Goal: Task Accomplishment & Management: Use online tool/utility

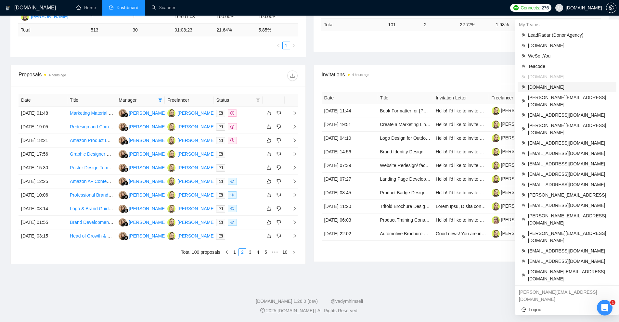
click at [544, 85] on span "[DOMAIN_NAME]" at bounding box center [570, 87] width 85 height 7
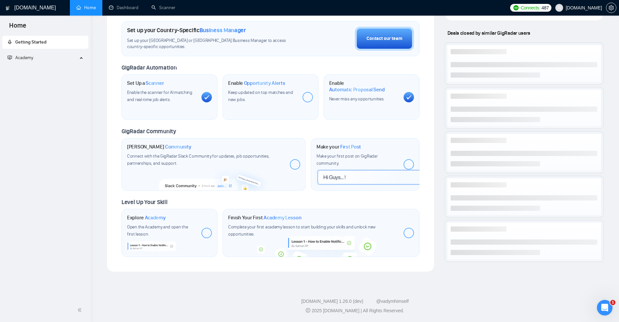
scroll to position [189, 0]
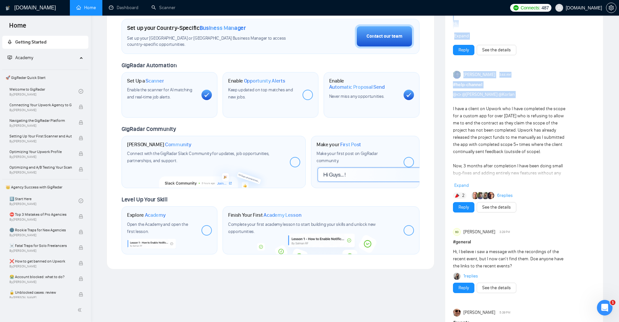
drag, startPoint x: 452, startPoint y: 107, endPoint x: 555, endPoint y: 105, distance: 103.1
click at [551, 105] on div "US [DATE] # gigradar-hub 🚀 Successfully bid for a job. 💼 Project: US Tax Return…" at bounding box center [524, 188] width 158 height 663
click at [555, 105] on div "@<> @[PERSON_NAME] @Korlan I have a client on Upwork who I have completed the s…" at bounding box center [510, 177] width 114 height 172
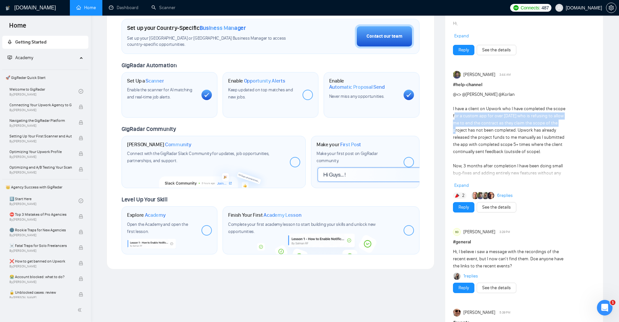
drag, startPoint x: 454, startPoint y: 116, endPoint x: 563, endPoint y: 124, distance: 109.1
click at [563, 124] on div "@<> @[PERSON_NAME] @Korlan I have a client on Upwork who I have completed the s…" at bounding box center [510, 177] width 114 height 172
click at [556, 135] on div "@<> @[PERSON_NAME] @Korlan I have a client on Upwork who I have completed the s…" at bounding box center [510, 177] width 114 height 172
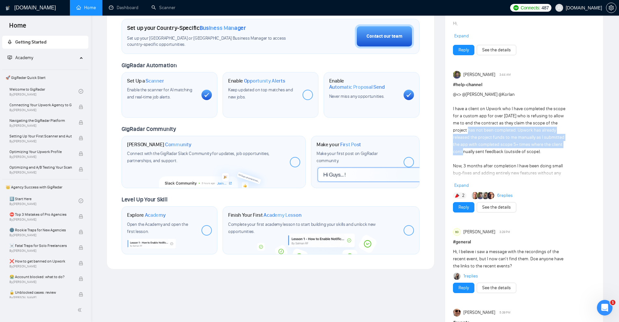
drag, startPoint x: 464, startPoint y: 130, endPoint x: 561, endPoint y: 143, distance: 98.1
click at [561, 143] on div "@<> @[PERSON_NAME] @Korlan I have a client on Upwork who I have completed the s…" at bounding box center [510, 177] width 114 height 172
click at [556, 145] on div "@<> @[PERSON_NAME] @Korlan I have a client on Upwork who I have completed the s…" at bounding box center [510, 177] width 114 height 172
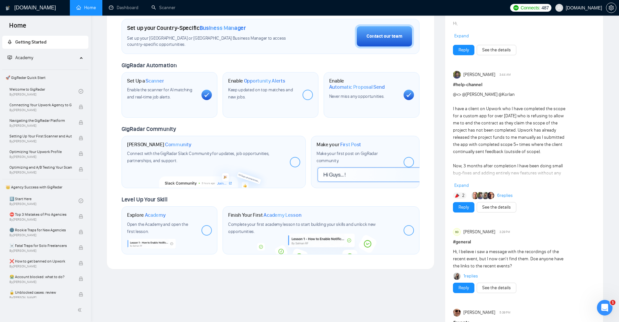
drag, startPoint x: 547, startPoint y: 151, endPoint x: 480, endPoint y: 112, distance: 77.5
click at [480, 112] on div "@<> @[PERSON_NAME] @Korlan I have a client on Upwork who I have completed the s…" at bounding box center [510, 177] width 114 height 172
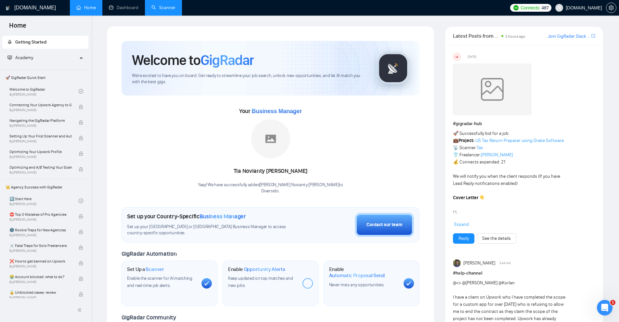
click at [166, 7] on link "Scanner" at bounding box center [164, 8] width 24 height 6
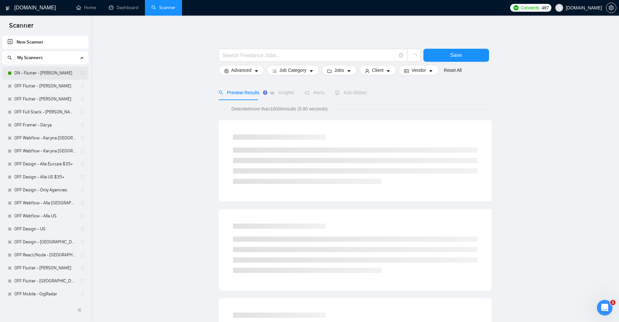
click at [56, 75] on link "ON - Flutter - [PERSON_NAME]" at bounding box center [45, 73] width 62 height 13
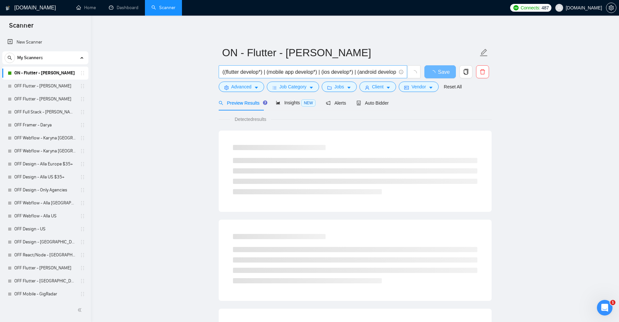
scroll to position [0, 6]
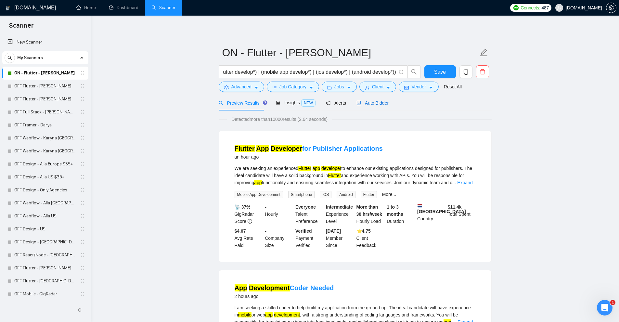
click at [384, 105] on span "Auto Bidder" at bounding box center [373, 102] width 32 height 5
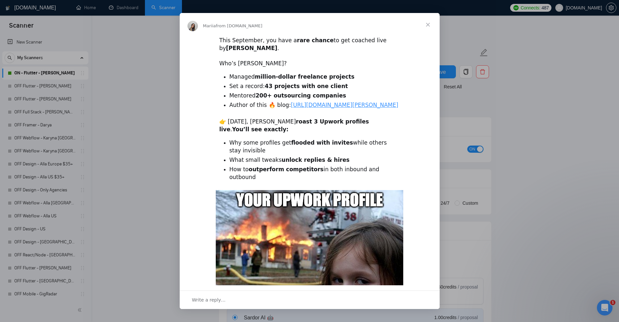
click at [119, 64] on div "Intercom messenger" at bounding box center [309, 161] width 619 height 322
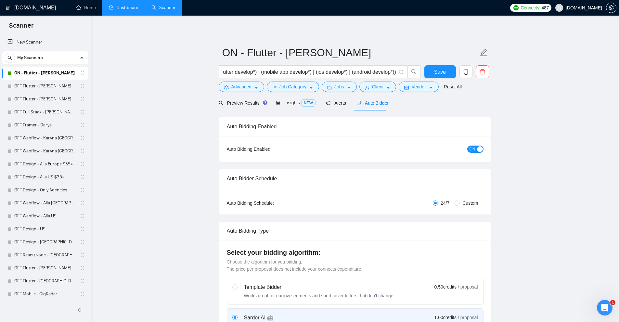
click at [132, 10] on link "Dashboard" at bounding box center [124, 8] width 30 height 6
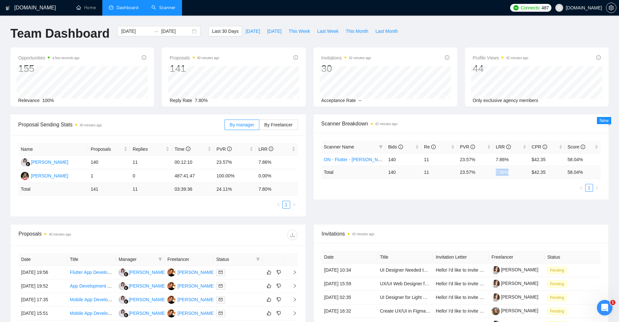
drag, startPoint x: 509, startPoint y: 171, endPoint x: 489, endPoint y: 175, distance: 21.1
click at [491, 174] on tr "Total 140 11 23.57 % 7.86 % $ 42.35 58.04 %" at bounding box center [462, 172] width 280 height 13
click at [485, 186] on ul "1" at bounding box center [462, 188] width 280 height 8
click at [182, 9] on ul "Home Dashboard Scanner" at bounding box center [288, 8] width 440 height 16
click at [176, 9] on link "Scanner" at bounding box center [164, 8] width 24 height 6
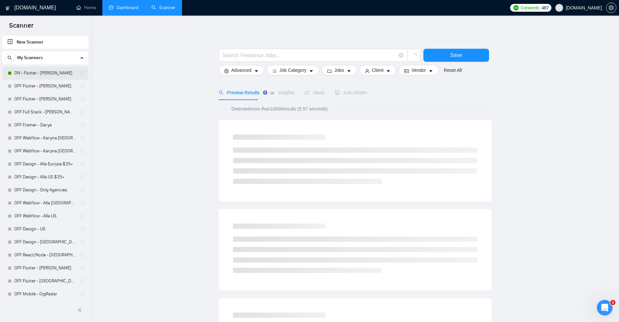
click at [41, 78] on link "ON - Flutter - [PERSON_NAME]" at bounding box center [45, 73] width 62 height 13
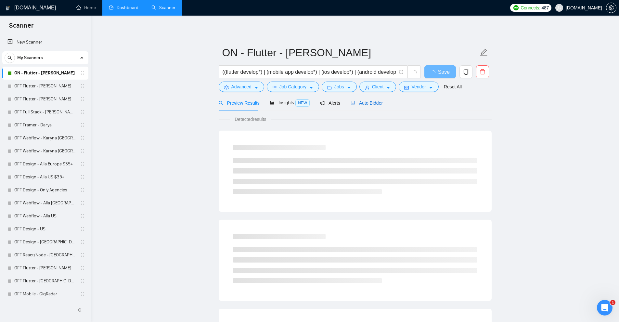
click at [374, 99] on div "Auto Bidder" at bounding box center [367, 102] width 32 height 7
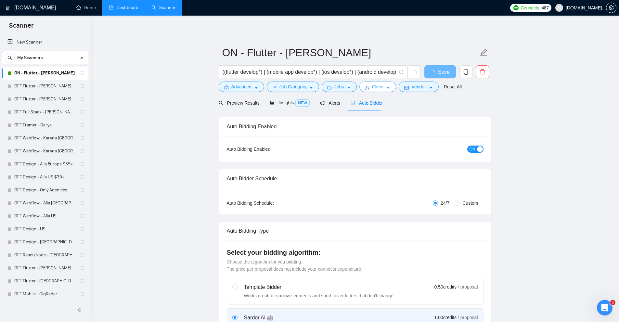
click at [381, 87] on span "Client" at bounding box center [378, 86] width 12 height 7
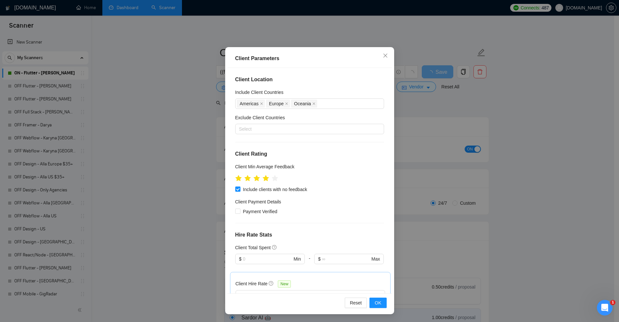
scroll to position [185, 0]
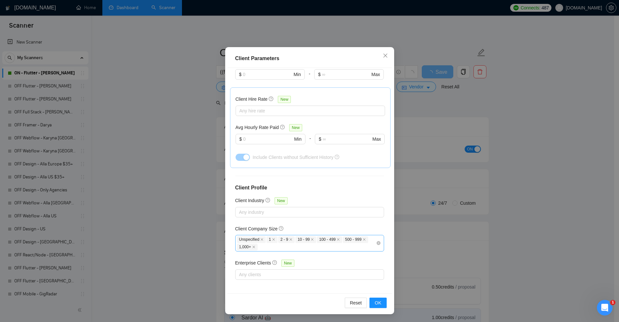
click at [337, 246] on div "Unspecified 1 2 - 9 10 - 99 100 - 499 500 - 999 1,000+" at bounding box center [306, 243] width 139 height 15
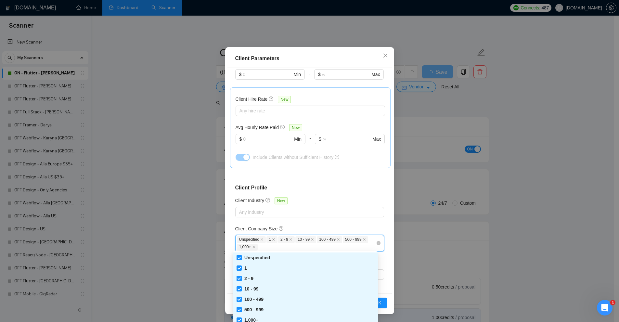
click at [326, 173] on div "Client Location Include Client Countries [GEOGRAPHIC_DATA] [GEOGRAPHIC_DATA] [G…" at bounding box center [310, 181] width 165 height 226
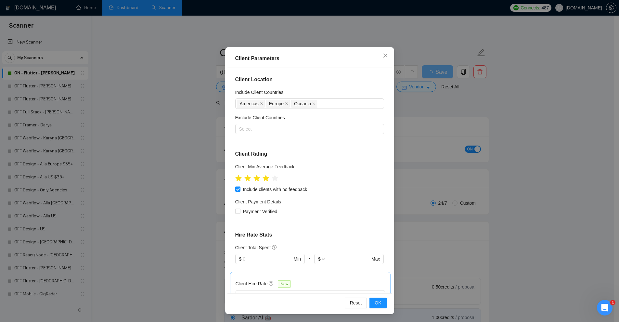
scroll to position [0, 0]
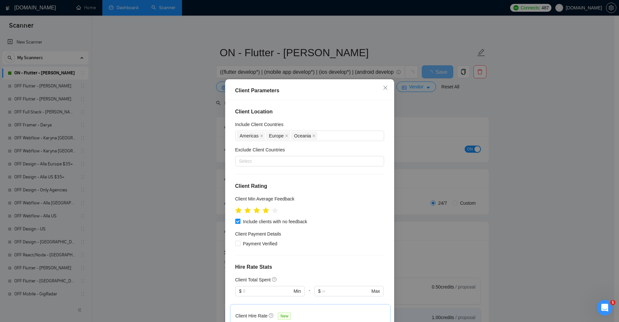
click at [440, 122] on div "Client Parameters Client Location Include Client Countries [GEOGRAPHIC_DATA] [G…" at bounding box center [309, 161] width 619 height 322
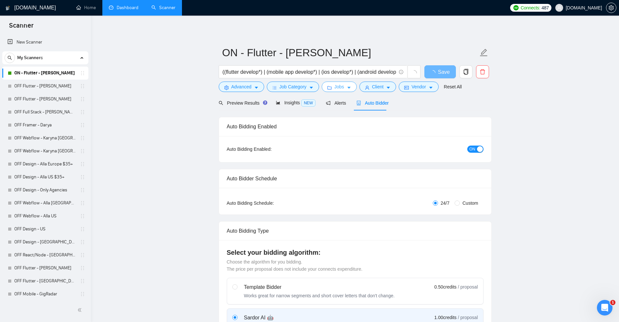
click at [345, 83] on button "Jobs" at bounding box center [339, 87] width 35 height 10
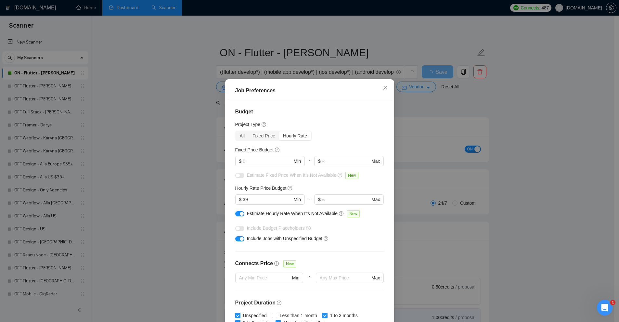
scroll to position [141, 0]
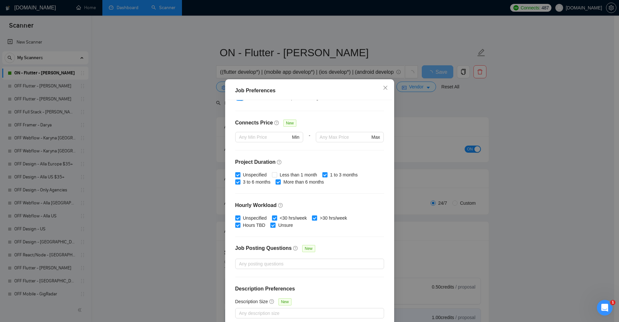
drag, startPoint x: 488, startPoint y: 168, endPoint x: 443, endPoint y: 123, distance: 63.7
click at [485, 165] on div "Job Preferences Budget Project Type All Fixed Price Hourly Rate Fixed Price Bud…" at bounding box center [309, 161] width 619 height 322
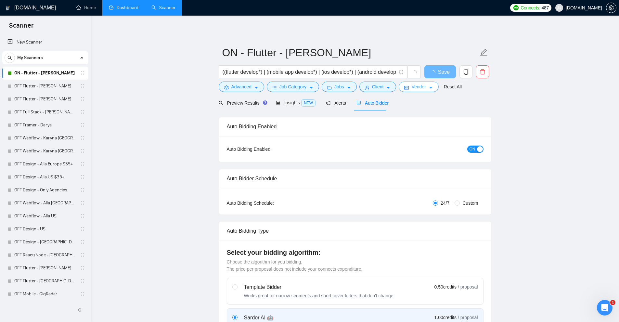
click at [430, 86] on icon "caret-down" at bounding box center [431, 88] width 5 height 5
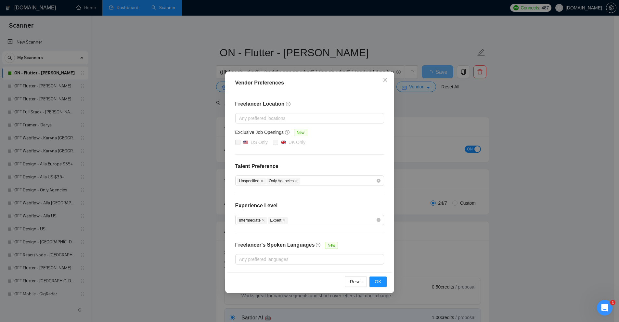
click at [441, 158] on div "Vendor Preferences Freelancer Location Any preffered locations Exclusive Job Op…" at bounding box center [309, 161] width 619 height 322
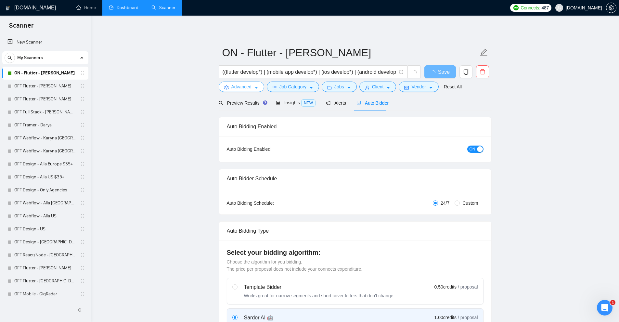
click at [261, 85] on button "Advanced" at bounding box center [242, 87] width 46 height 10
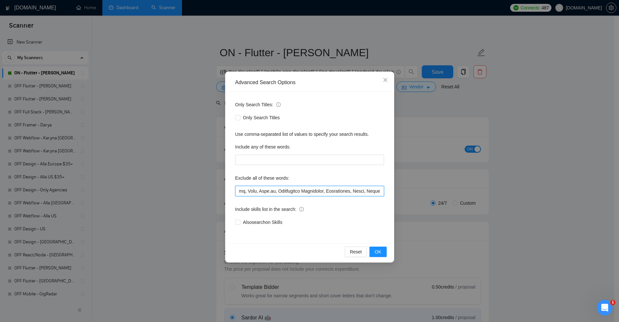
scroll to position [0, 903]
drag, startPoint x: 341, startPoint y: 194, endPoint x: 250, endPoint y: 186, distance: 92.0
click at [250, 186] on div "Exclude all of these words:" at bounding box center [309, 184] width 149 height 23
click at [272, 189] on input "text" at bounding box center [309, 191] width 149 height 10
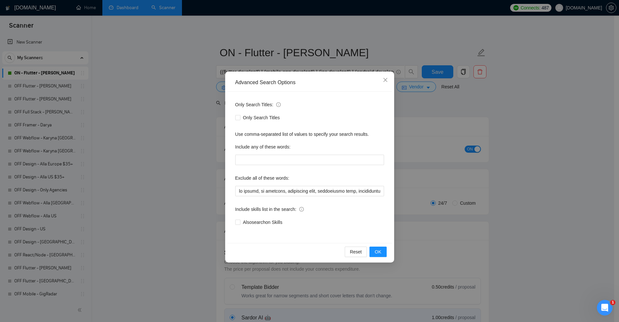
click at [357, 117] on div "Only Search Titles" at bounding box center [309, 117] width 149 height 7
click at [381, 84] on span "Close" at bounding box center [386, 81] width 18 height 18
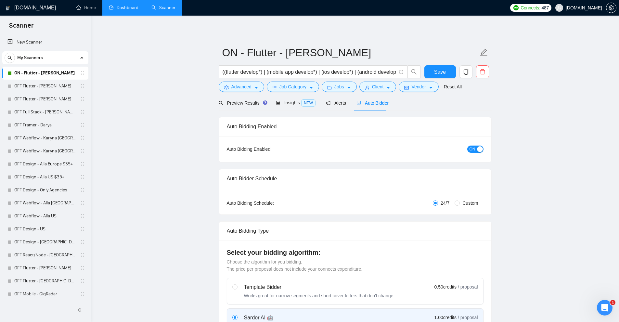
click at [125, 10] on link "Dashboard" at bounding box center [124, 8] width 30 height 6
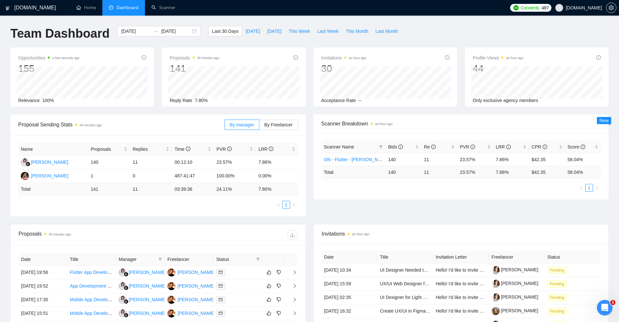
scroll to position [159, 0]
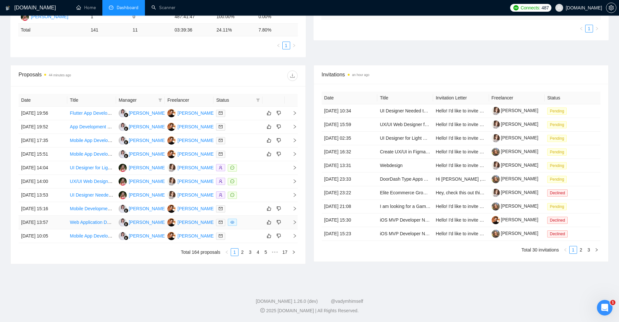
click at [241, 220] on div at bounding box center [238, 222] width 44 height 7
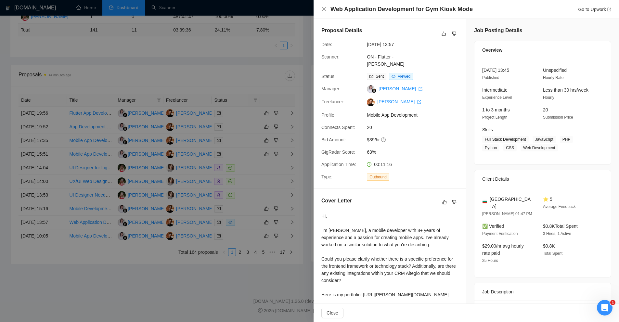
scroll to position [250, 0]
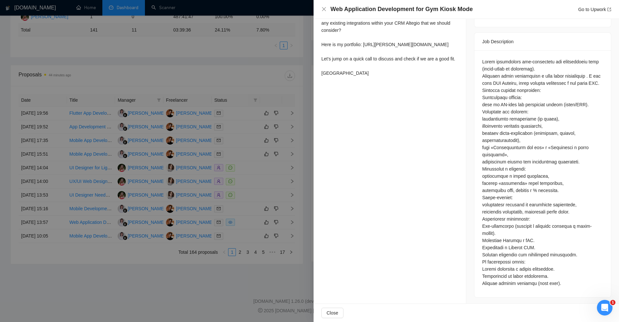
click at [262, 135] on div at bounding box center [309, 161] width 619 height 322
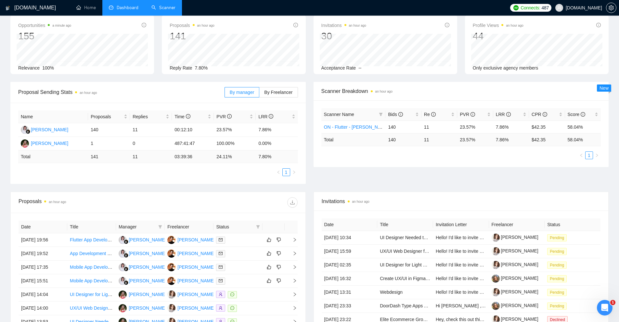
scroll to position [65, 0]
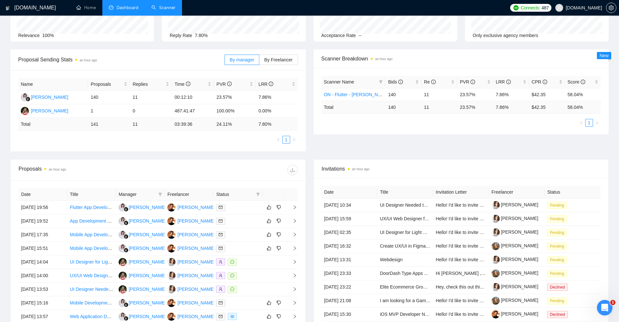
click at [158, 5] on link "Scanner" at bounding box center [164, 8] width 24 height 6
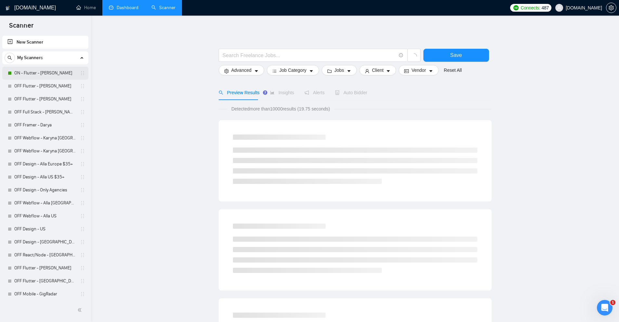
click at [30, 69] on link "ON - Flutter - [PERSON_NAME]" at bounding box center [45, 73] width 62 height 13
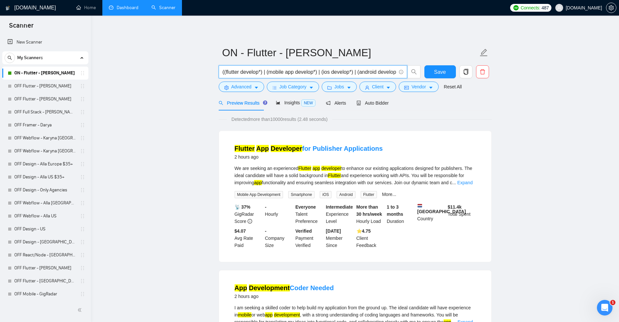
click at [329, 73] on input "((flutter develop*) | (mobile app develop*) | (ios develop*) | (android develop…" at bounding box center [310, 72] width 174 height 8
click at [428, 45] on input "ON - Flutter - [PERSON_NAME]" at bounding box center [350, 53] width 256 height 16
click at [283, 73] on input "((flutter develop*) | (mobile app develop*) | (ios develop*) | (android develop…" at bounding box center [310, 72] width 174 height 8
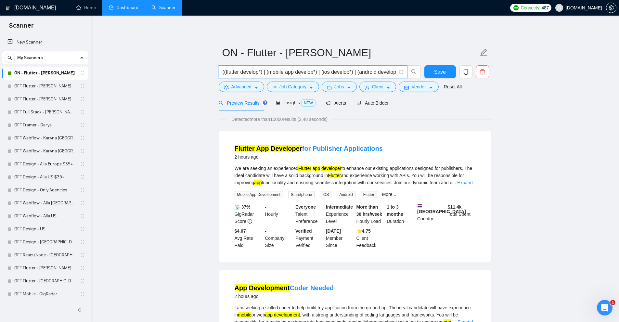
drag, startPoint x: 283, startPoint y: 73, endPoint x: 244, endPoint y: 73, distance: 38.7
click at [279, 73] on input "((flutter develop*) | (mobile app develop*) | (ios develop*) | (android develop…" at bounding box center [310, 72] width 174 height 8
click at [284, 109] on div "Insights NEW" at bounding box center [296, 102] width 40 height 15
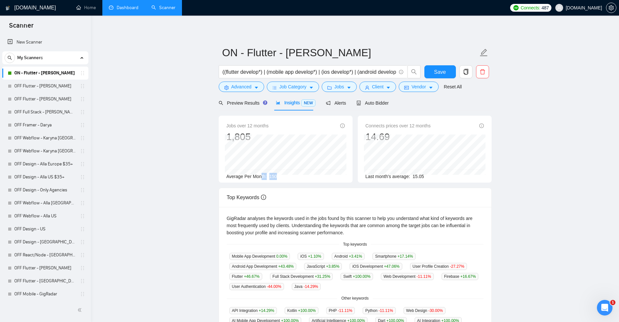
drag, startPoint x: 262, startPoint y: 177, endPoint x: 290, endPoint y: 176, distance: 28.0
click at [290, 176] on div "Average Per Month: 150" at bounding box center [286, 176] width 118 height 7
drag, startPoint x: 272, startPoint y: 180, endPoint x: 283, endPoint y: 178, distance: 11.7
click at [282, 178] on div "Jobs over 12 months 1,805 [DATE] 189 Average Per Month: 150" at bounding box center [286, 149] width 134 height 67
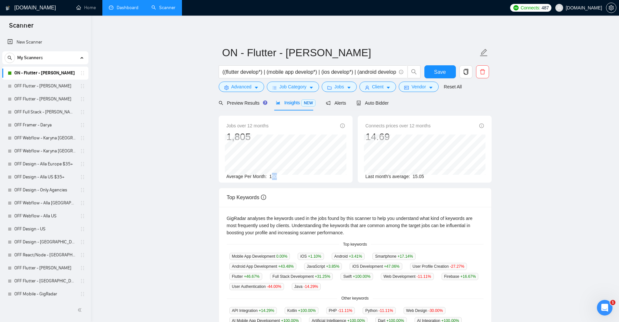
click at [287, 178] on div "Average Per Month: 150" at bounding box center [286, 176] width 118 height 7
drag, startPoint x: 277, startPoint y: 177, endPoint x: 266, endPoint y: 176, distance: 11.1
click at [269, 177] on div "Average Per Month: 150" at bounding box center [286, 176] width 118 height 7
click at [277, 176] on div "Average Per Month: 150" at bounding box center [286, 176] width 118 height 7
drag, startPoint x: 277, startPoint y: 176, endPoint x: 272, endPoint y: 174, distance: 5.6
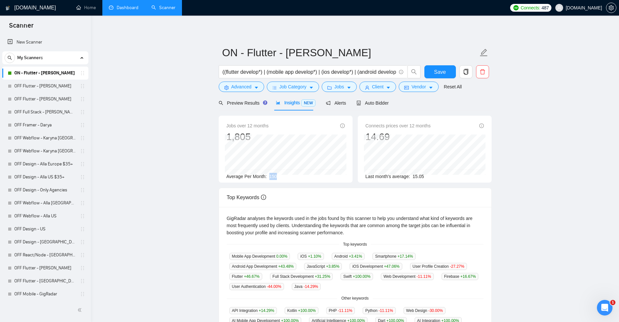
click at [272, 174] on div "Average Per Month: 150" at bounding box center [286, 176] width 118 height 7
click at [265, 175] on span "Average Per Month:" at bounding box center [247, 176] width 40 height 5
drag, startPoint x: 269, startPoint y: 175, endPoint x: 295, endPoint y: 177, distance: 26.0
click at [295, 177] on div "Average Per Month: 150" at bounding box center [286, 176] width 118 height 7
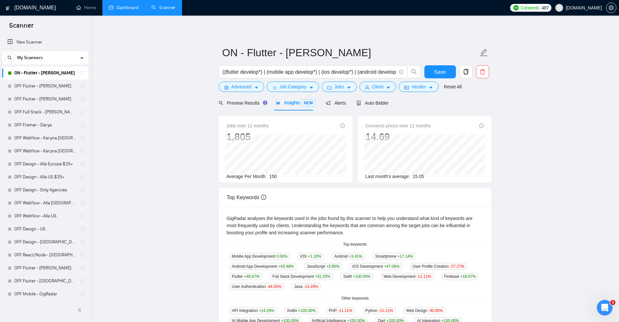
click at [280, 176] on div "Jobs over 12 months 1,805 [DATE] 155 Average Per Month: 150" at bounding box center [286, 151] width 118 height 58
drag, startPoint x: 319, startPoint y: 72, endPoint x: 305, endPoint y: 79, distance: 15.6
click at [319, 72] on input "((flutter develop*) | (mobile app develop*) | (ios develop*) | (android develop…" at bounding box center [310, 72] width 174 height 8
click at [254, 102] on span "Preview Results" at bounding box center [242, 102] width 47 height 5
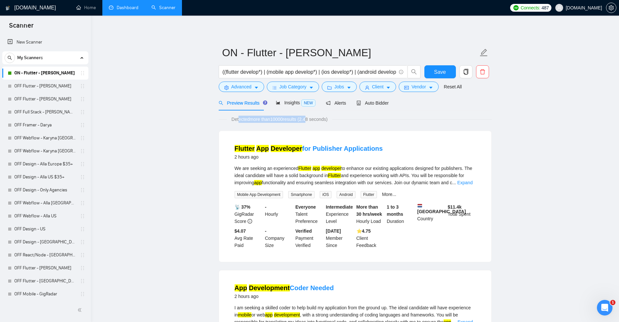
drag, startPoint x: 263, startPoint y: 117, endPoint x: 307, endPoint y: 119, distance: 43.6
click at [307, 119] on span "Detected more than 10000 results (2.48 seconds)" at bounding box center [279, 119] width 105 height 7
click at [290, 98] on div "Insights NEW" at bounding box center [296, 102] width 40 height 15
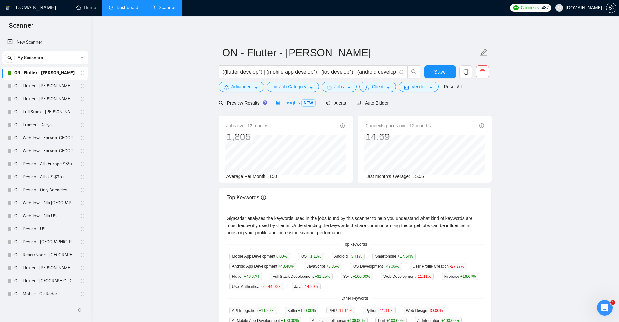
drag, startPoint x: 223, startPoint y: 125, endPoint x: 294, endPoint y: 134, distance: 71.5
click at [286, 134] on div "Jobs over 12 months 1,805 Average Per Month: 150" at bounding box center [286, 149] width 134 height 67
click at [313, 69] on input "((flutter develop*) | (mobile app develop*) | (ios develop*) | (android develop…" at bounding box center [310, 72] width 174 height 8
paste input "*) | (mobile app*) | (ios*) | (android*)) (( dev*) | (engineer*) | (expert*) | …"
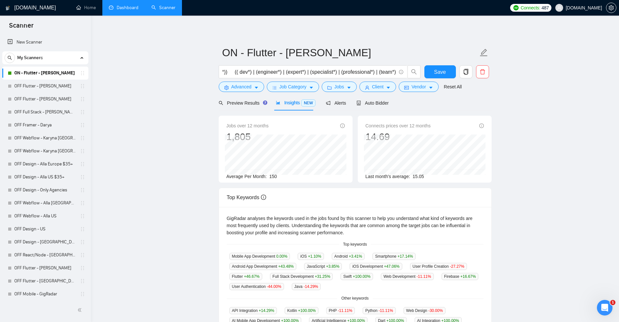
click at [292, 173] on div "Jobs over 12 months 1,805 [DATE] 153 Average Per Month: 150" at bounding box center [286, 151] width 118 height 58
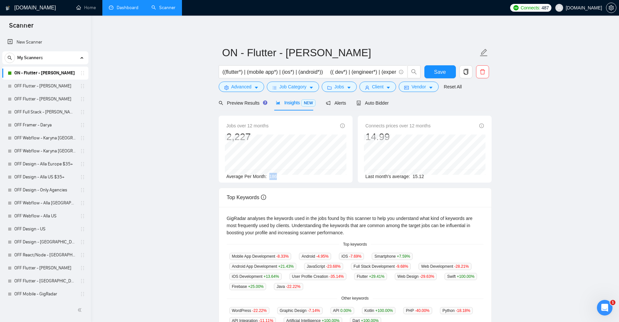
drag, startPoint x: 267, startPoint y: 174, endPoint x: 288, endPoint y: 177, distance: 20.9
click at [288, 177] on div "Average Per Month: 186" at bounding box center [286, 176] width 118 height 7
drag, startPoint x: 280, startPoint y: 175, endPoint x: 271, endPoint y: 176, distance: 9.2
click at [271, 176] on div "Average Per Month: 186" at bounding box center [286, 176] width 118 height 7
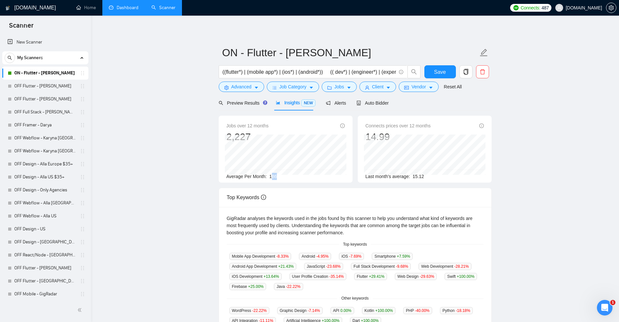
click at [288, 177] on div "Average Per Month: 186" at bounding box center [286, 176] width 118 height 7
drag, startPoint x: 270, startPoint y: 176, endPoint x: 282, endPoint y: 177, distance: 11.1
click at [282, 177] on div "Average Per Month: 186" at bounding box center [286, 176] width 118 height 7
click at [276, 178] on div "Average Per Month: 186" at bounding box center [286, 176] width 118 height 7
click at [245, 102] on span "Preview Results" at bounding box center [242, 102] width 47 height 5
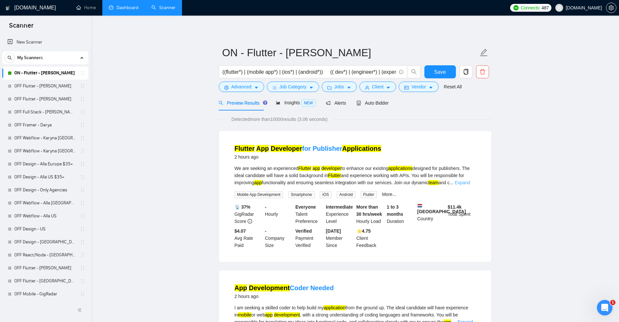
click at [470, 183] on link "Expand" at bounding box center [462, 182] width 15 height 5
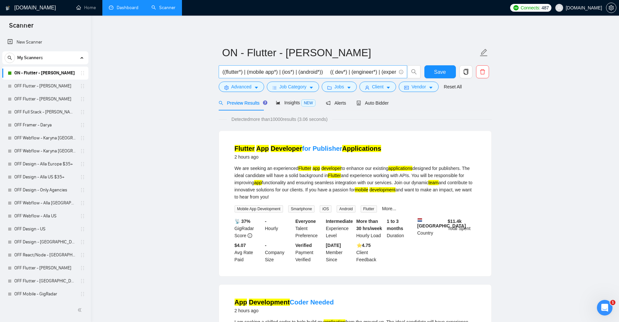
scroll to position [0, 96]
drag, startPoint x: 328, startPoint y: 166, endPoint x: 342, endPoint y: 166, distance: 14.3
click at [343, 166] on div "We are seeking an experienced Flutter app developer to enhance our existing app…" at bounding box center [355, 183] width 241 height 36
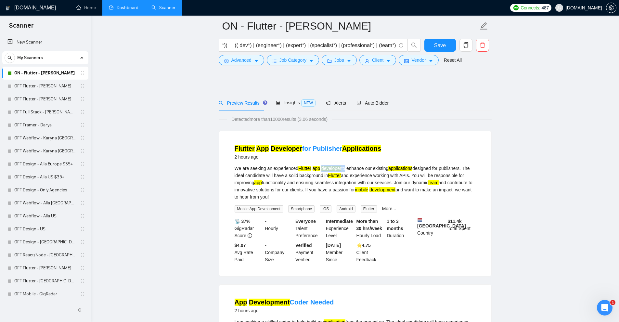
scroll to position [163, 0]
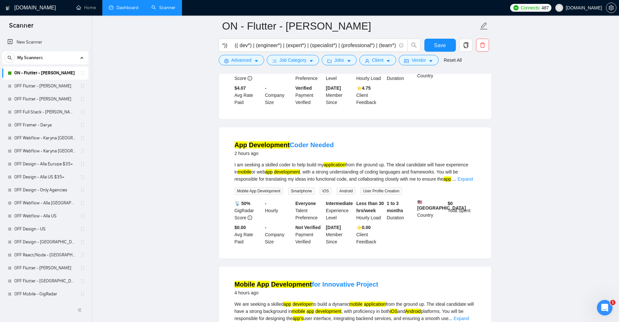
click at [464, 175] on div "I am seeking a skilled coder to help build my application from the ground up. T…" at bounding box center [355, 171] width 241 height 21
click at [467, 177] on link "Expand" at bounding box center [465, 179] width 15 height 5
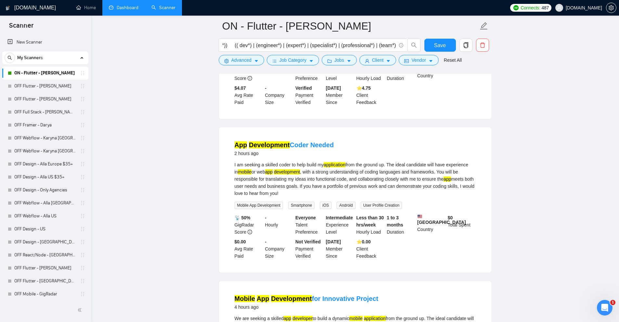
scroll to position [358, 0]
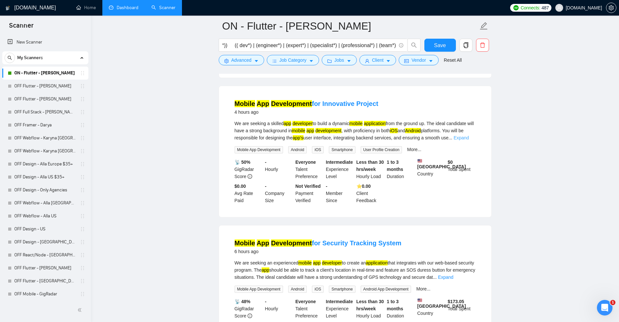
click at [465, 140] on link "Expand" at bounding box center [461, 137] width 15 height 5
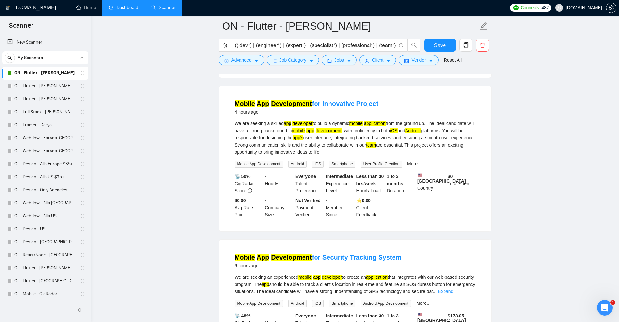
scroll to position [455, 0]
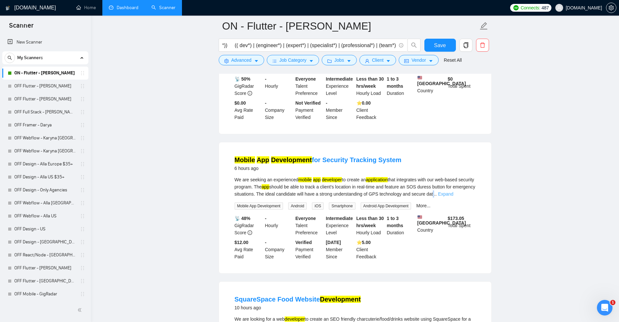
drag, startPoint x: 455, startPoint y: 201, endPoint x: 470, endPoint y: 202, distance: 15.3
click at [437, 197] on span "..." at bounding box center [435, 193] width 4 height 5
click at [454, 197] on link "Expand" at bounding box center [445, 193] width 15 height 5
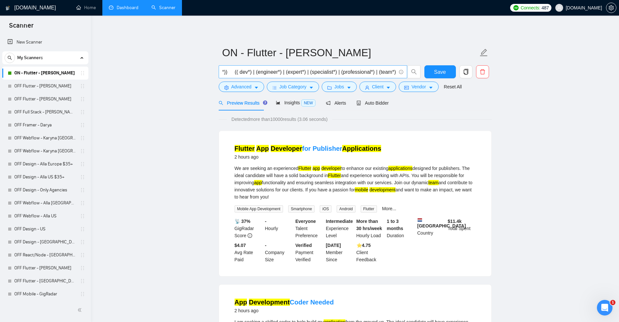
scroll to position [0, 0]
click at [239, 70] on input "((flutter*) | (mobile app*) | (ios*) | (android*)) (( dev*) | (engineer*) | (ex…" at bounding box center [310, 72] width 174 height 8
drag, startPoint x: 239, startPoint y: 72, endPoint x: 229, endPoint y: 73, distance: 10.1
click at [229, 73] on input "((flutter*) | (mobile app*) | (ios*) | (android*)) (( dev*) | (engineer*) | (ex…" at bounding box center [310, 72] width 174 height 8
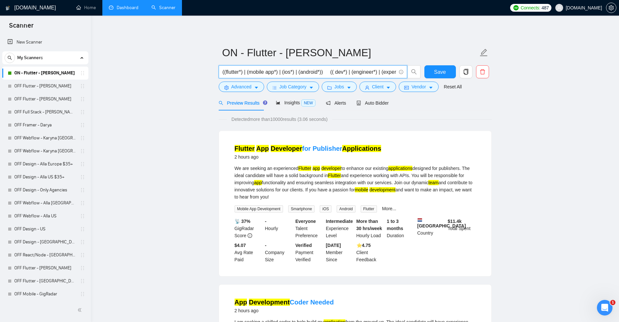
click at [229, 73] on input "((flutter*) | (mobile app*) | (ios*) | (android*)) (( dev*) | (engineer*) | (ex…" at bounding box center [310, 72] width 174 height 8
click at [241, 71] on input "((*flutter) | (mobile app*) | (ios*) | (android*)) (( dev*) | (engineer*) | (ex…" at bounding box center [310, 72] width 174 height 8
type input "((flutter*) | (mobile app*) | (ios*) | (android*)) (( dev*) | (engineer*) | (ex…"
click at [243, 71] on input "((flutter*) | (mobile app*) | (ios*) | (android*)) (( dev*) | (engineer*) | (ex…" at bounding box center [310, 72] width 174 height 8
click at [240, 71] on input "((flutter*) | (mobile app*) | (ios*) | (android*)) (( dev*) | (engineer*) | (ex…" at bounding box center [310, 72] width 174 height 8
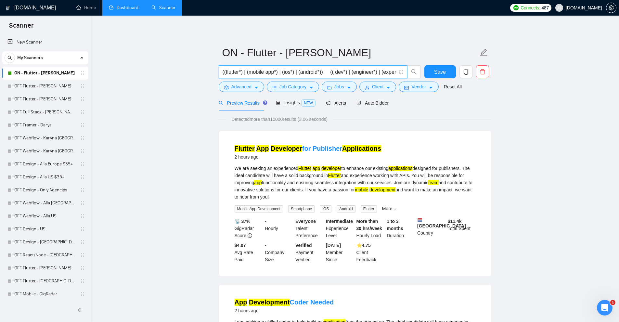
click at [268, 73] on input "((flutter*) | (mobile app*) | (ios*) | (android*)) (( dev*) | (engineer*) | (ex…" at bounding box center [310, 72] width 174 height 8
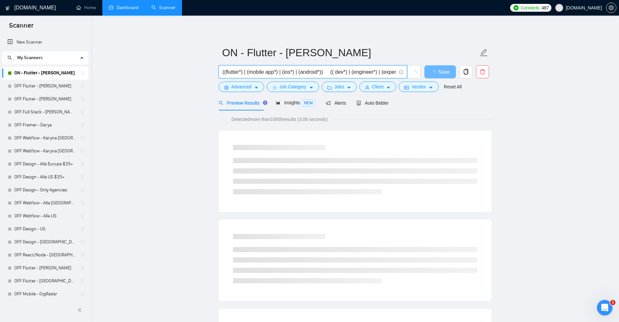
click at [276, 72] on input "((flutter*) | (mobile app*) | (ios*) | (android*)) (( dev*) | (engineer*) | (ex…" at bounding box center [310, 72] width 174 height 8
click at [274, 72] on input "((flutter*) | (mobile app*) | (ios*) | (android*)) (( dev*) | (engineer*) | (ex…" at bounding box center [310, 72] width 174 height 8
click at [260, 72] on input "((flutter*) | (mobile app*) | (ios*) | (android*)) (( dev*) | (engineer*) | (ex…" at bounding box center [310, 72] width 174 height 8
drag, startPoint x: 259, startPoint y: 72, endPoint x: 277, endPoint y: 72, distance: 18.2
click at [266, 72] on input "((flutter*) | (mobile app*) | (ios*) | (android*)) (( dev*) | (engineer*) | (ex…" at bounding box center [310, 72] width 174 height 8
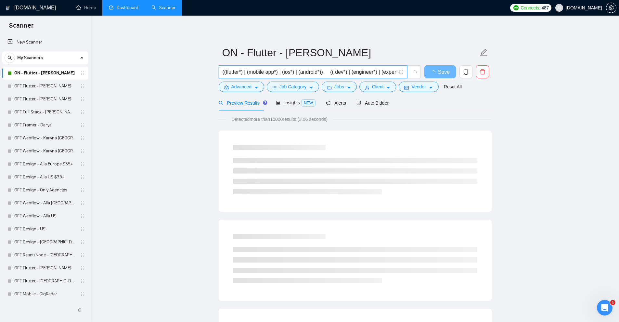
click at [277, 72] on input "((flutter*) | (mobile app*) | (ios*) | (android*)) (( dev*) | (engineer*) | (ex…" at bounding box center [310, 72] width 174 height 8
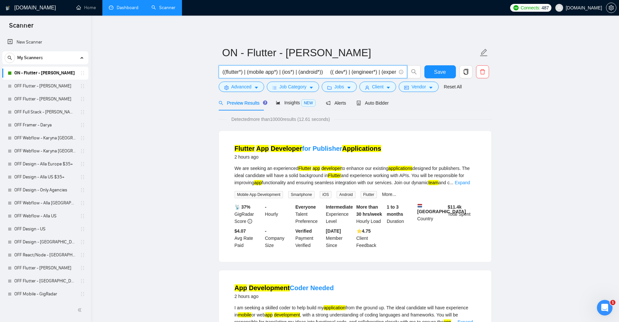
scroll to position [0, 96]
click at [356, 70] on input "((flutter*) | (mobile app*) | (ios*) | (android*)) (( dev*) | (engineer*) | (ex…" at bounding box center [310, 72] width 174 height 8
click at [424, 85] on button "Vendor" at bounding box center [419, 87] width 40 height 10
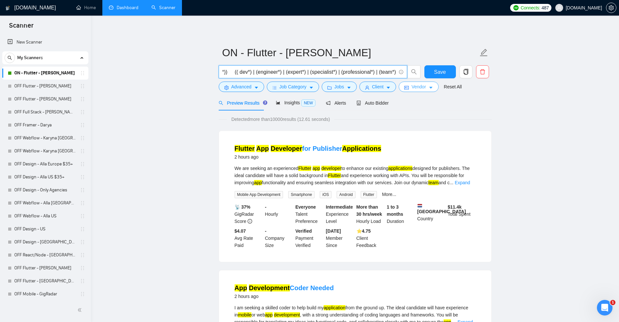
scroll to position [0, 0]
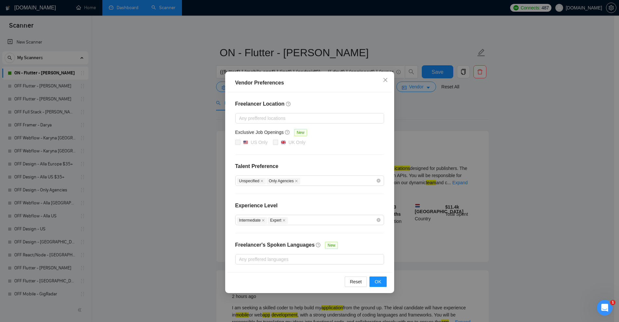
click at [494, 136] on div "Vendor Preferences Freelancer Location Any preffered locations Exclusive Job Op…" at bounding box center [309, 161] width 619 height 322
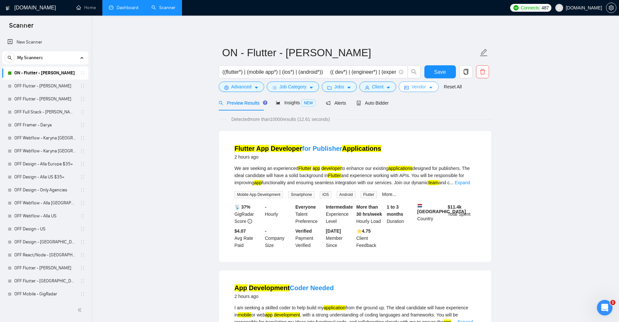
click at [414, 85] on span "Vendor" at bounding box center [419, 86] width 14 height 7
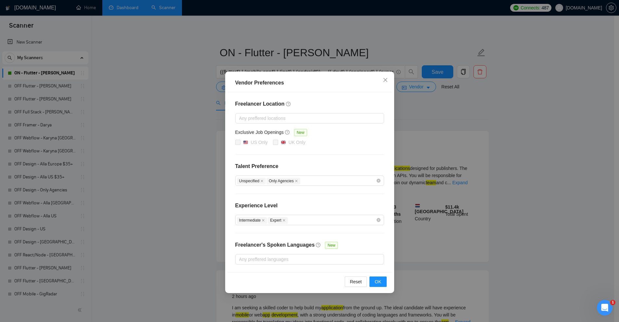
click at [275, 265] on div "Freelancer Location Any preffered locations Exclusive Job Openings New US Only …" at bounding box center [310, 182] width 165 height 180
click at [277, 259] on div at bounding box center [306, 260] width 139 height 8
click at [337, 118] on div at bounding box center [306, 118] width 139 height 8
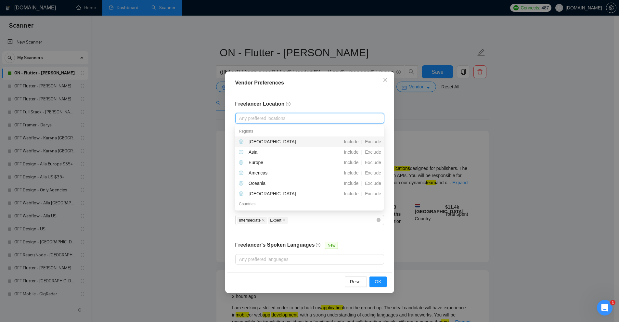
click at [477, 99] on div "Vendor Preferences Freelancer Location Any preffered locations Exclusive Job Op…" at bounding box center [309, 161] width 619 height 322
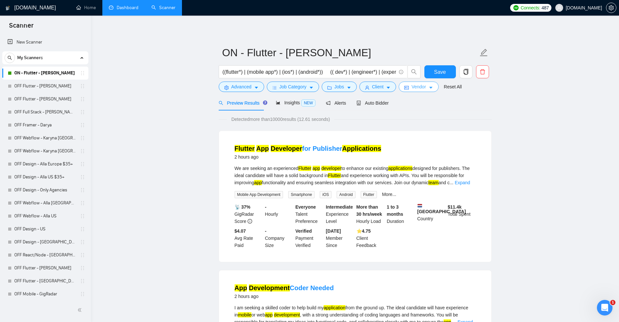
click at [414, 87] on span "Vendor" at bounding box center [419, 86] width 14 height 7
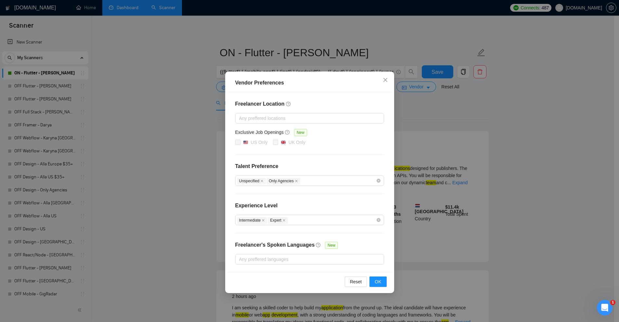
click at [499, 135] on div "Vendor Preferences Freelancer Location Any preffered locations Exclusive Job Op…" at bounding box center [309, 161] width 619 height 322
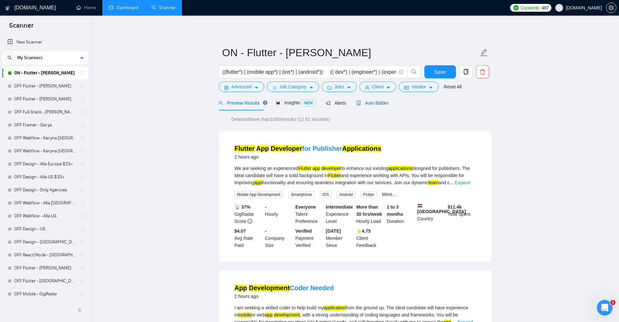
click at [365, 104] on span "Auto Bidder" at bounding box center [373, 102] width 32 height 5
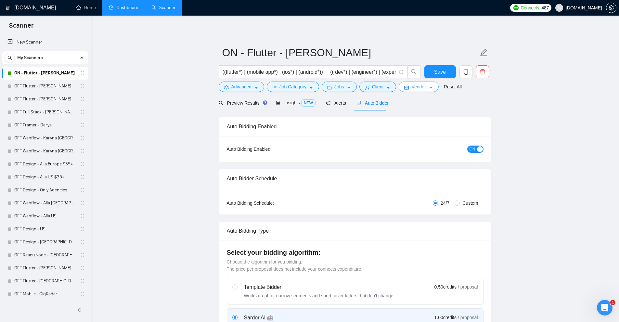
click at [412, 88] on span "Vendor" at bounding box center [419, 86] width 14 height 7
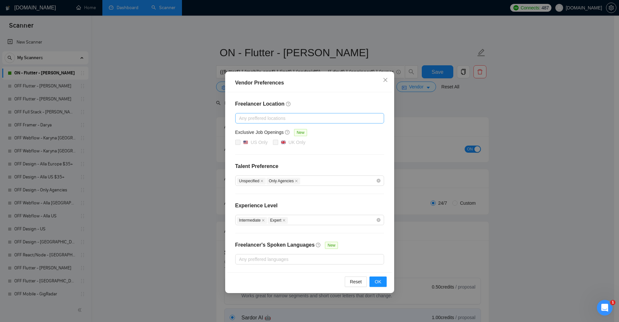
click at [281, 115] on div at bounding box center [306, 118] width 139 height 8
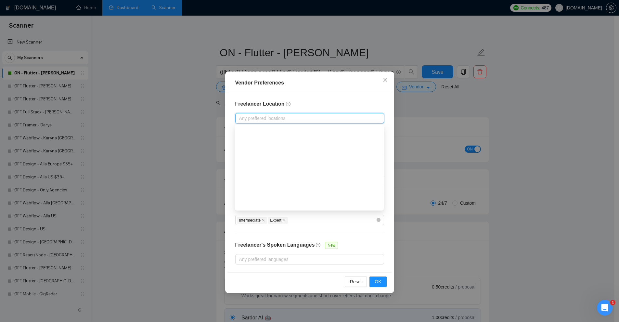
scroll to position [163, 0]
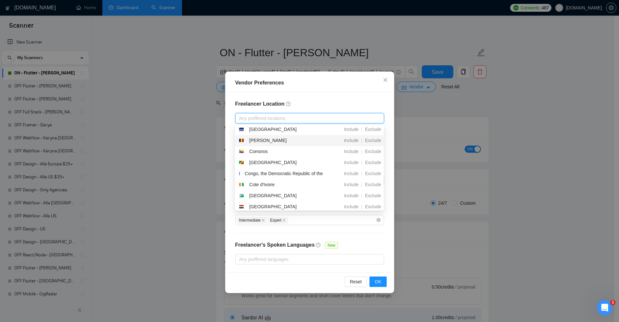
click at [435, 140] on div "Vendor Preferences Freelancer Location Any preffered locations Exclusive Job Op…" at bounding box center [309, 161] width 619 height 322
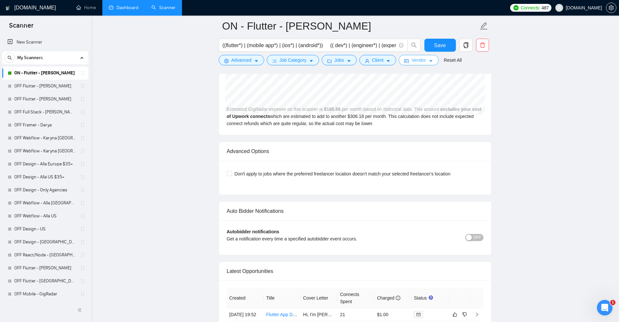
scroll to position [1365, 0]
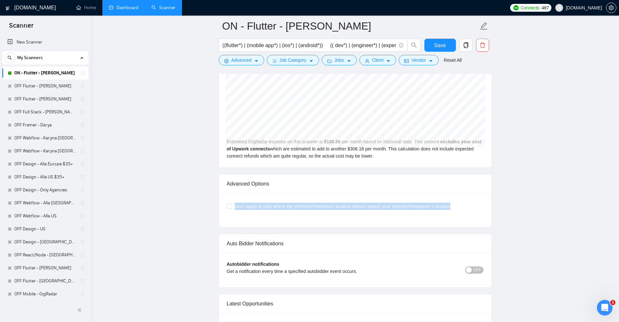
drag, startPoint x: 242, startPoint y: 208, endPoint x: 501, endPoint y: 211, distance: 259.8
click at [490, 211] on div "Don't apply to jobs where the preferred freelancer location doesn't match your …" at bounding box center [355, 210] width 272 height 34
drag, startPoint x: 469, startPoint y: 206, endPoint x: 230, endPoint y: 196, distance: 238.8
click at [230, 196] on div "Don't apply to jobs where the preferred freelancer location doesn't match your …" at bounding box center [355, 210] width 272 height 34
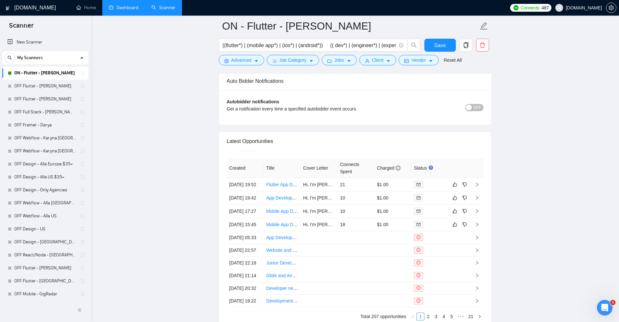
scroll to position [1653, 0]
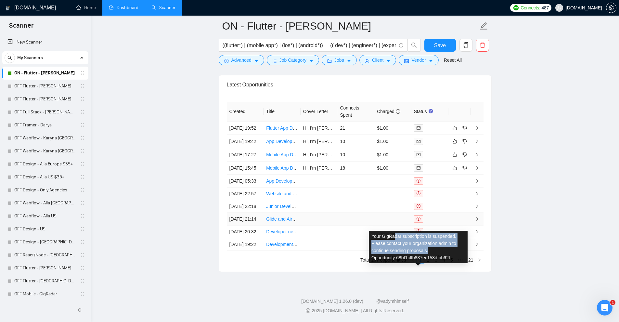
drag, startPoint x: 403, startPoint y: 171, endPoint x: 435, endPoint y: 181, distance: 33.6
click at [435, 231] on div "Your GigRadar subscription is suspended. Please contact your organization admin…" at bounding box center [418, 247] width 99 height 33
click at [565, 177] on div at bounding box center [309, 161] width 619 height 322
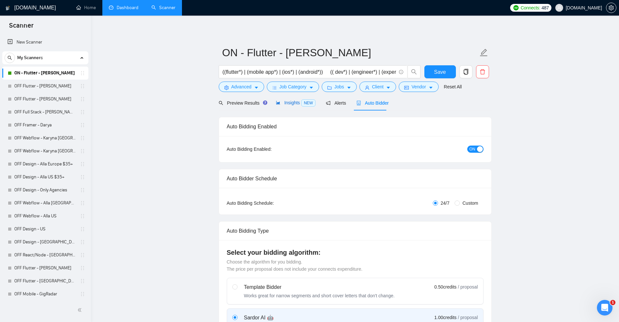
click at [293, 103] on span "Insights NEW" at bounding box center [296, 102] width 40 height 5
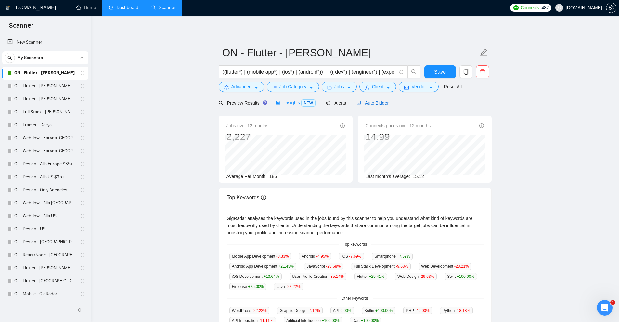
click at [379, 101] on span "Auto Bidder" at bounding box center [373, 102] width 32 height 5
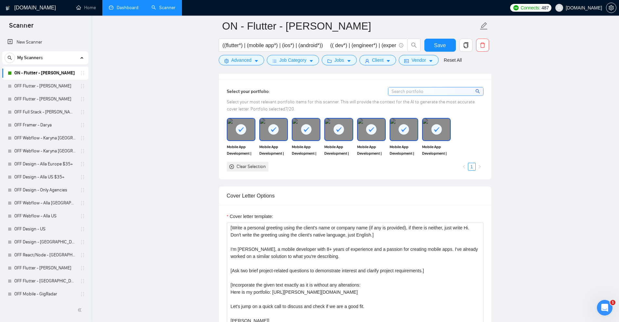
scroll to position [358, 0]
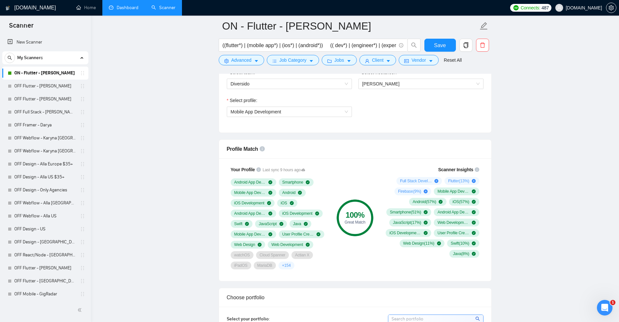
drag, startPoint x: 366, startPoint y: 216, endPoint x: 358, endPoint y: 231, distance: 17.0
click at [363, 221] on div "100 % Great Match" at bounding box center [355, 217] width 37 height 13
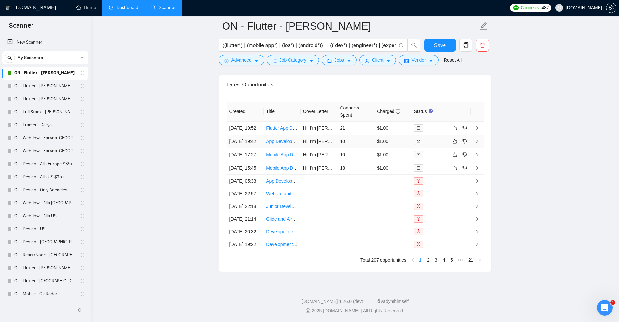
scroll to position [1556, 0]
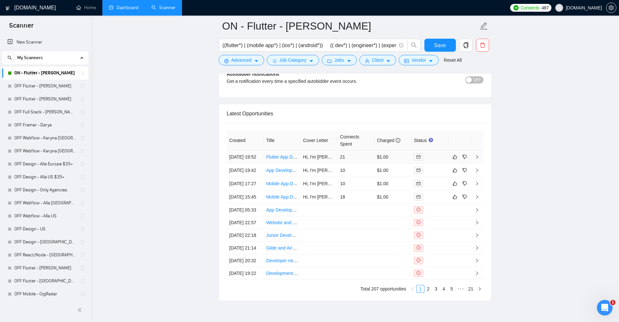
click at [370, 164] on td "21" at bounding box center [355, 157] width 37 height 13
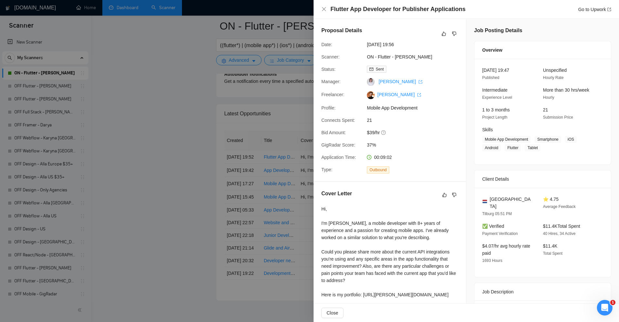
scroll to position [79, 0]
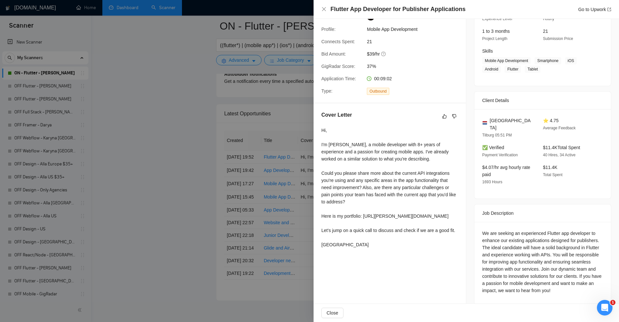
click at [264, 144] on div at bounding box center [309, 161] width 619 height 322
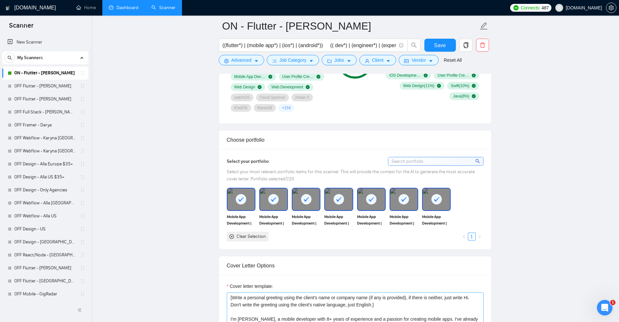
scroll to position [678, 0]
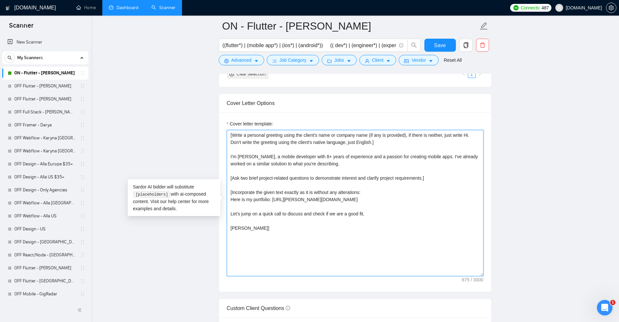
drag, startPoint x: 406, startPoint y: 147, endPoint x: 147, endPoint y: 112, distance: 261.4
click at [147, 112] on main "ON - Flutter - [PERSON_NAME] ((flutter*) | (mobile app*) | (ios*) | (android*))…" at bounding box center [355, 263] width 508 height 1831
click at [275, 144] on textarea "[Write a personal greeting using the client's name or company name (if any is p…" at bounding box center [355, 203] width 257 height 146
drag, startPoint x: 247, startPoint y: 158, endPoint x: 357, endPoint y: 164, distance: 110.4
click at [357, 164] on textarea "[Write a personal greeting using the client's name or company name (if any is p…" at bounding box center [355, 203] width 257 height 146
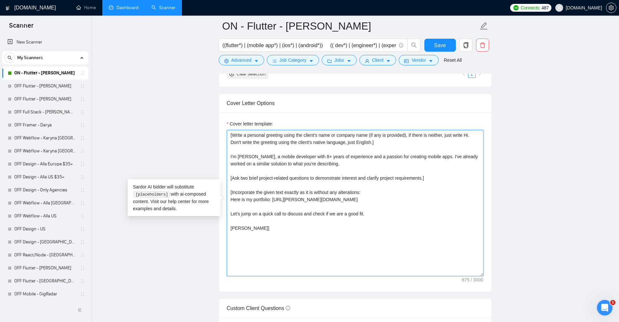
click at [357, 164] on textarea "[Write a personal greeting using the client's name or company name (if any is p…" at bounding box center [355, 203] width 257 height 146
drag, startPoint x: 310, startPoint y: 156, endPoint x: 342, endPoint y: 155, distance: 31.6
click at [339, 155] on textarea "[Write a personal greeting using the client's name or company name (if any is p…" at bounding box center [355, 203] width 257 height 146
click at [389, 165] on textarea "[Write a personal greeting using the client's name or company name (if any is p…" at bounding box center [355, 203] width 257 height 146
click at [384, 157] on textarea "[Write a personal greeting using the client's name or company name (if any is p…" at bounding box center [355, 203] width 257 height 146
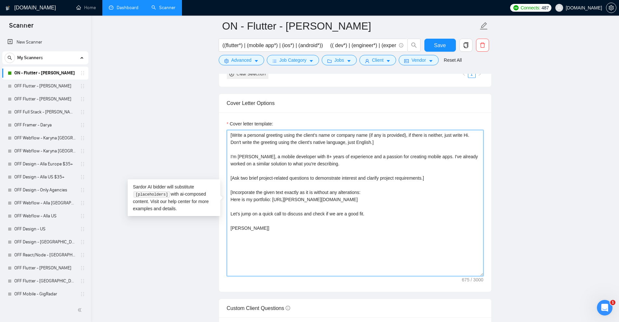
drag, startPoint x: 233, startPoint y: 157, endPoint x: 239, endPoint y: 156, distance: 6.2
click at [230, 156] on textarea "[Write a personal greeting using the client's name or company name (if any is p…" at bounding box center [355, 203] width 257 height 146
click at [239, 156] on textarea "[Write a personal greeting using the client's name or company name (if any is p…" at bounding box center [355, 203] width 257 height 146
click at [238, 156] on textarea "[Write a personal greeting using the client's name or company name (if any is p…" at bounding box center [355, 203] width 257 height 146
drag, startPoint x: 238, startPoint y: 156, endPoint x: 257, endPoint y: 157, distance: 18.5
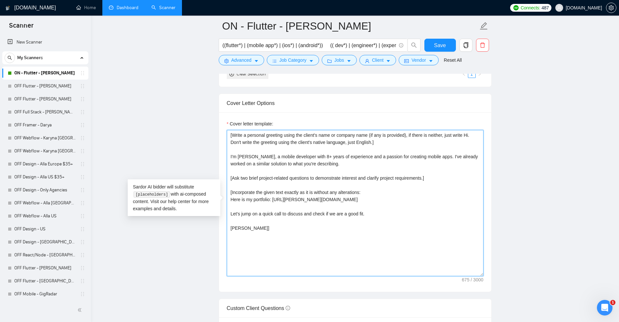
click at [257, 157] on textarea "[Write a personal greeting using the client's name or company name (if any is p…" at bounding box center [355, 203] width 257 height 146
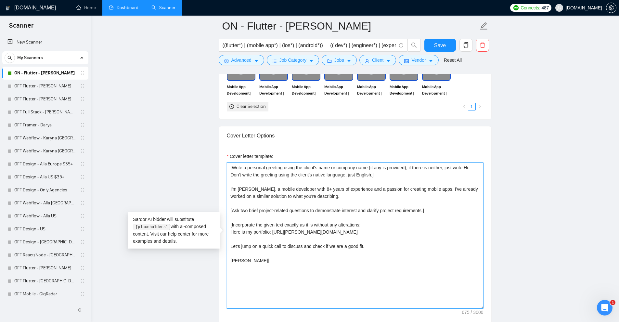
click at [268, 186] on textarea "[Write a personal greeting using the client's name or company name (if any is p…" at bounding box center [355, 236] width 257 height 146
drag, startPoint x: 258, startPoint y: 191, endPoint x: 228, endPoint y: 190, distance: 29.9
click at [225, 190] on div "Cover letter template: [Write a personal greeting using the client's name or co…" at bounding box center [355, 234] width 272 height 179
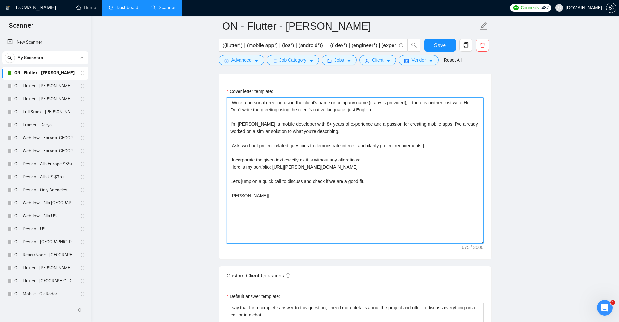
click at [282, 132] on textarea "[Write a personal greeting using the client's name or company name (if any is p…" at bounding box center [355, 171] width 257 height 146
drag, startPoint x: 311, startPoint y: 124, endPoint x: 414, endPoint y: 123, distance: 102.7
click at [414, 123] on textarea "[Write a personal greeting using the client's name or company name (if any is p…" at bounding box center [355, 171] width 257 height 146
click at [459, 181] on textarea "[Write a personal greeting using the client's name or company name (if any is p…" at bounding box center [355, 171] width 257 height 146
drag, startPoint x: 308, startPoint y: 125, endPoint x: 332, endPoint y: 124, distance: 24.4
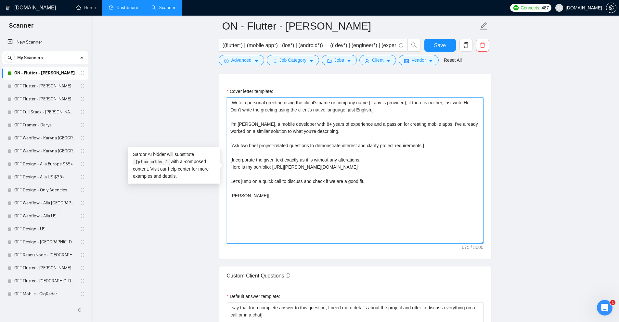
click at [330, 123] on textarea "[Write a personal greeting using the client's name or company name (if any is p…" at bounding box center [355, 171] width 257 height 146
click at [375, 157] on textarea "[Write a personal greeting using the client's name or company name (if any is p…" at bounding box center [355, 171] width 257 height 146
click at [360, 189] on textarea "[Write a personal greeting using the client's name or company name (if any is p…" at bounding box center [355, 171] width 257 height 146
click at [358, 206] on textarea "[Write a personal greeting using the client's name or company name (if any is p…" at bounding box center [355, 171] width 257 height 146
click at [363, 185] on textarea "[Write a personal greeting using the client's name or company name (if any is p…" at bounding box center [355, 171] width 257 height 146
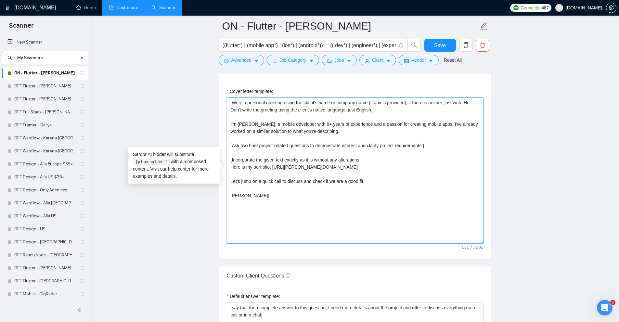
click at [430, 153] on textarea "[Write a personal greeting using the client's name or company name (if any is p…" at bounding box center [355, 171] width 257 height 146
click at [408, 195] on textarea "[Write a personal greeting using the client's name or company name (if any is p…" at bounding box center [355, 171] width 257 height 146
drag, startPoint x: 336, startPoint y: 134, endPoint x: 222, endPoint y: 114, distance: 115.1
click at [222, 114] on div "Cover letter template: [Write a personal greeting using the client's name or co…" at bounding box center [355, 169] width 272 height 179
click at [408, 177] on textarea "[Write a personal greeting using the client's name or company name (if any is p…" at bounding box center [355, 171] width 257 height 146
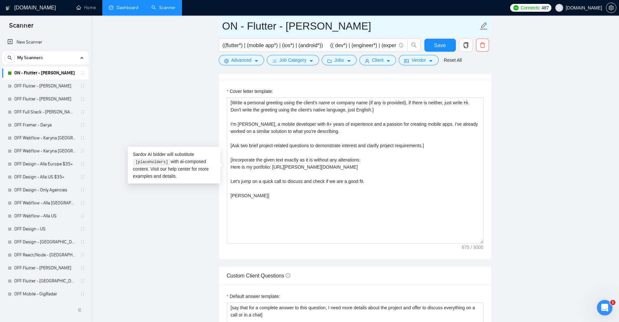
click at [271, 27] on input "ON - Flutter - [PERSON_NAME]" at bounding box center [350, 26] width 256 height 16
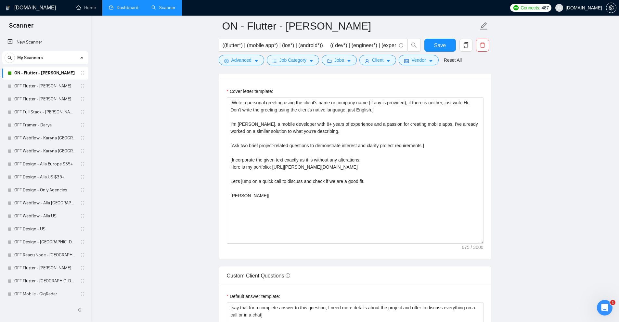
click at [549, 165] on main "ON - Flutter - [PERSON_NAME] ((flutter*) | (mobile app*) | (ios*) | (android*))…" at bounding box center [355, 231] width 508 height 1831
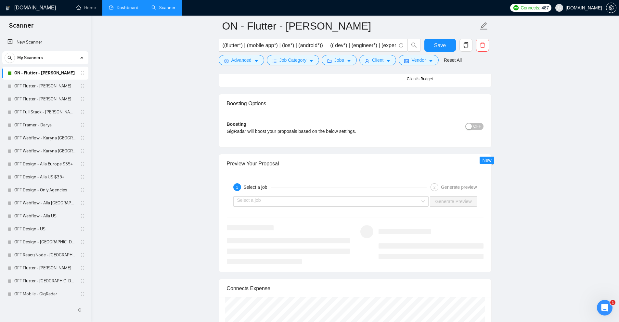
scroll to position [1653, 0]
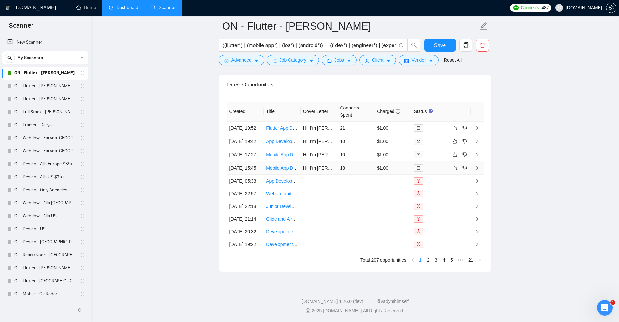
click at [374, 162] on td "18" at bounding box center [355, 168] width 37 height 13
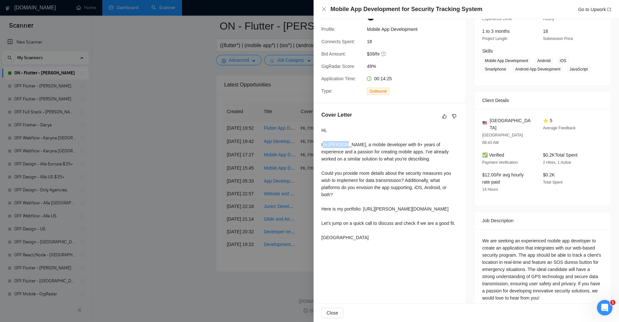
drag, startPoint x: 332, startPoint y: 142, endPoint x: 353, endPoint y: 144, distance: 21.3
click at [353, 144] on div "Hi, I'm [PERSON_NAME], a mobile developer with 8+ years of experience and a pas…" at bounding box center [390, 184] width 137 height 114
click at [346, 144] on div "Hi, I'm [PERSON_NAME], a mobile developer with 8+ years of experience and a pas…" at bounding box center [390, 184] width 137 height 114
drag, startPoint x: 346, startPoint y: 144, endPoint x: 323, endPoint y: 143, distance: 22.8
click at [323, 143] on div "Hi, I'm [PERSON_NAME], a mobile developer with 8+ years of experience and a pas…" at bounding box center [390, 184] width 137 height 114
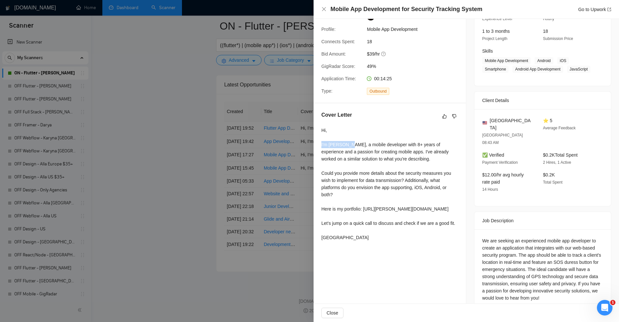
click at [323, 143] on div "Hi, I'm [PERSON_NAME], a mobile developer with 8+ years of experience and a pas…" at bounding box center [390, 184] width 137 height 114
drag, startPoint x: 321, startPoint y: 143, endPoint x: 347, endPoint y: 142, distance: 26.7
click at [347, 142] on div "Cover Letter Hi, I'm [PERSON_NAME], a mobile developer with 8+ years of experie…" at bounding box center [390, 177] width 152 height 148
click at [390, 161] on div "Hi, I'm [PERSON_NAME], a mobile developer with 8+ years of experience and a pas…" at bounding box center [390, 184] width 137 height 114
click at [373, 138] on div "Hi, I'm [PERSON_NAME], a mobile developer with 8+ years of experience and a pas…" at bounding box center [390, 184] width 137 height 114
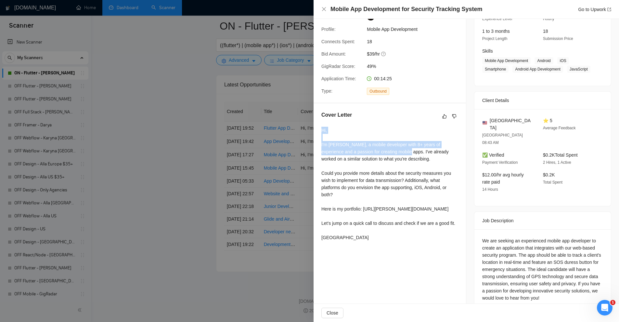
drag, startPoint x: 316, startPoint y: 127, endPoint x: 395, endPoint y: 153, distance: 83.0
click at [390, 153] on div "Cover Letter Hi, I'm [PERSON_NAME], a mobile developer with 8+ years of experie…" at bounding box center [390, 177] width 152 height 148
click at [442, 163] on div "Hi, I'm [PERSON_NAME], a mobile developer with 8+ years of experience and a pas…" at bounding box center [390, 184] width 137 height 114
click at [409, 143] on div "Hi, I'm [PERSON_NAME], a mobile developer with 8+ years of experience and a pas…" at bounding box center [390, 184] width 137 height 114
drag, startPoint x: 348, startPoint y: 145, endPoint x: 453, endPoint y: 147, distance: 104.7
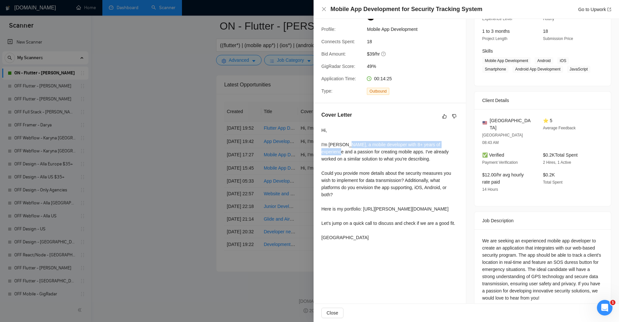
click at [453, 147] on div "Hi, I'm [PERSON_NAME], a mobile developer with 8+ years of experience and a pas…" at bounding box center [390, 184] width 137 height 114
click at [420, 162] on div "Hi, I'm [PERSON_NAME], a mobile developer with 8+ years of experience and a pas…" at bounding box center [390, 184] width 137 height 114
click at [382, 226] on div "Hi, I'm [PERSON_NAME], a mobile developer with 8+ years of experience and a pas…" at bounding box center [390, 184] width 137 height 114
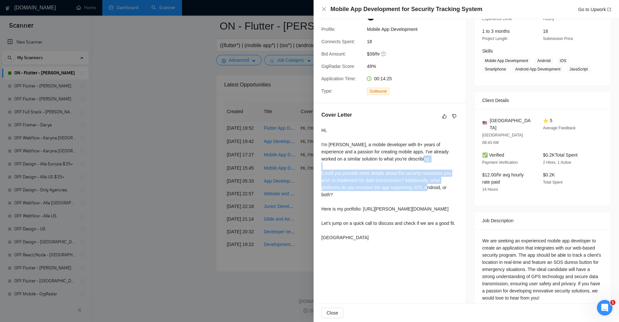
drag, startPoint x: 327, startPoint y: 167, endPoint x: 437, endPoint y: 188, distance: 111.3
click at [437, 188] on div "Hi, I'm [PERSON_NAME], a mobile developer with 8+ years of experience and a pas…" at bounding box center [390, 184] width 137 height 114
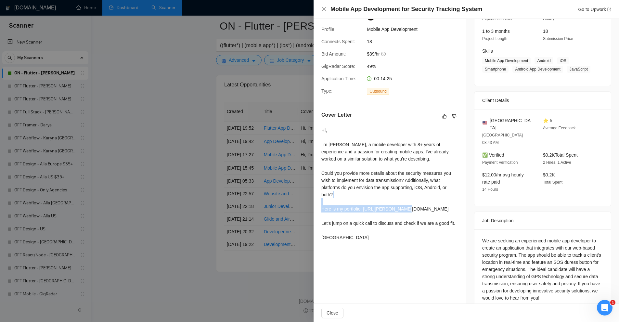
drag, startPoint x: 327, startPoint y: 210, endPoint x: 420, endPoint y: 209, distance: 92.3
click at [420, 209] on div "Hi, I'm [PERSON_NAME], a mobile developer with 8+ years of experience and a pas…" at bounding box center [390, 184] width 137 height 114
click at [417, 205] on div "Hi, I'm [PERSON_NAME], a mobile developer with 8+ years of experience and a pas…" at bounding box center [390, 184] width 137 height 114
click at [384, 214] on div "Hi, I'm [PERSON_NAME], a mobile developer with 8+ years of experience and a pas…" at bounding box center [390, 184] width 137 height 114
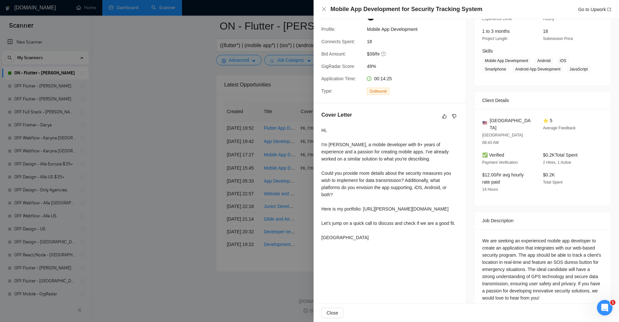
click at [371, 212] on div "Hi, I'm [PERSON_NAME], a mobile developer with 8+ years of experience and a pas…" at bounding box center [390, 184] width 137 height 114
drag, startPoint x: 363, startPoint y: 210, endPoint x: 428, endPoint y: 208, distance: 65.1
click at [428, 208] on div "Hi, I'm [PERSON_NAME], a mobile developer with 8+ years of experience and a pas…" at bounding box center [390, 184] width 137 height 114
click at [407, 194] on div "Hi, I'm [PERSON_NAME], a mobile developer with 8+ years of experience and a pas…" at bounding box center [390, 184] width 137 height 114
drag, startPoint x: 369, startPoint y: 211, endPoint x: 445, endPoint y: 205, distance: 76.9
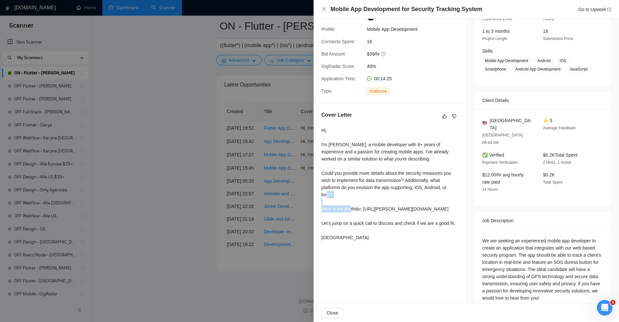
click at [445, 205] on div "Hi, I'm [PERSON_NAME], a mobile developer with 8+ years of experience and a pas…" at bounding box center [390, 184] width 137 height 114
click at [445, 204] on div "Hi, I'm [PERSON_NAME], a mobile developer with 8+ years of experience and a pas…" at bounding box center [390, 184] width 137 height 114
click at [346, 212] on div "Hi, I'm [PERSON_NAME], a mobile developer with 8+ years of experience and a pas…" at bounding box center [390, 184] width 137 height 114
drag, startPoint x: 346, startPoint y: 212, endPoint x: 358, endPoint y: 210, distance: 12.5
click at [358, 210] on div "Hi, I'm [PERSON_NAME], a mobile developer with 8+ years of experience and a pas…" at bounding box center [390, 184] width 137 height 114
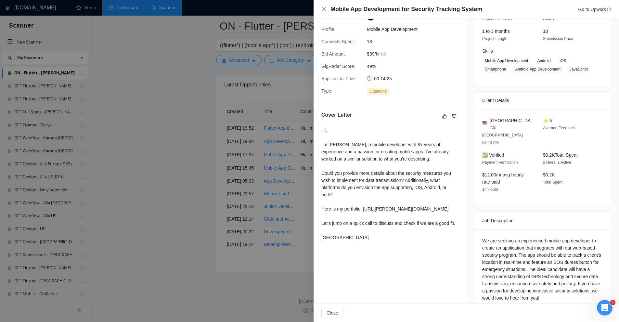
click at [389, 212] on div "Hi, I'm [PERSON_NAME], a mobile developer with 8+ years of experience and a pas…" at bounding box center [390, 184] width 137 height 114
click at [405, 168] on div "Hi, I'm [PERSON_NAME], a mobile developer with 8+ years of experience and a pas…" at bounding box center [390, 184] width 137 height 114
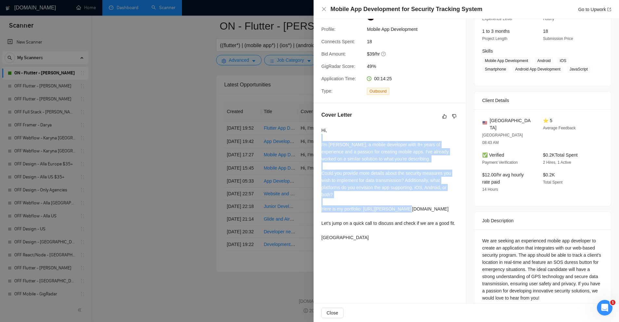
drag, startPoint x: 320, startPoint y: 138, endPoint x: 419, endPoint y: 210, distance: 122.3
click at [419, 210] on div "Cover Letter Hi, I'm [PERSON_NAME], a mobile developer with 8+ years of experie…" at bounding box center [390, 177] width 152 height 148
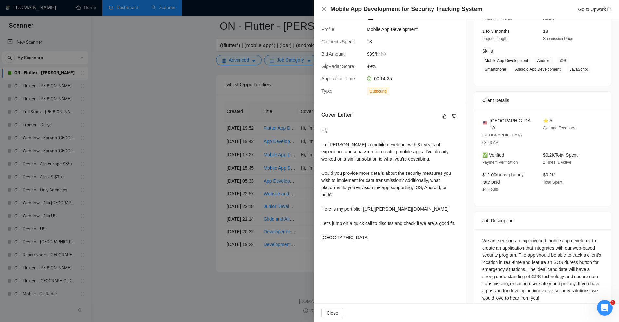
click at [430, 228] on div "Hi, I'm [PERSON_NAME], a mobile developer with 8+ years of experience and a pas…" at bounding box center [390, 184] width 137 height 114
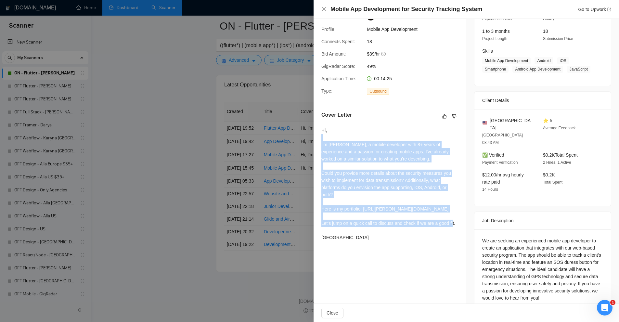
drag, startPoint x: 366, startPoint y: 238, endPoint x: 322, endPoint y: 135, distance: 111.8
click at [322, 135] on div "Hi, I'm [PERSON_NAME], a mobile developer with 8+ years of experience and a pas…" at bounding box center [390, 184] width 137 height 114
click at [329, 136] on div "Hi, I'm [PERSON_NAME], a mobile developer with 8+ years of experience and a pas…" at bounding box center [390, 184] width 137 height 114
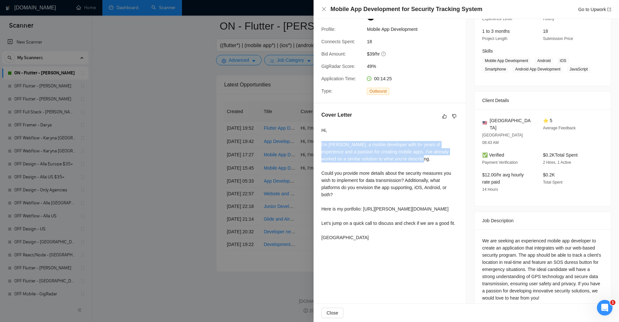
drag, startPoint x: 319, startPoint y: 145, endPoint x: 423, endPoint y: 166, distance: 106.6
click at [423, 166] on div "Cover Letter Hi, I'm [PERSON_NAME], a mobile developer with 8+ years of experie…" at bounding box center [390, 177] width 152 height 148
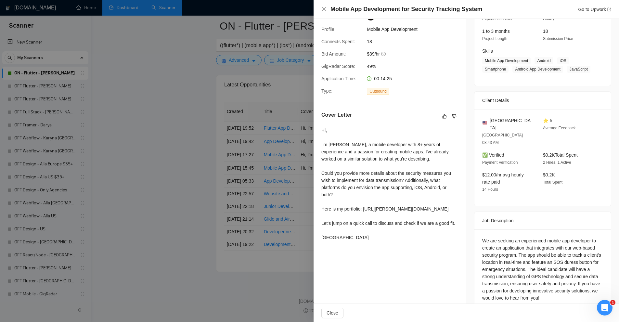
click at [430, 264] on div "Proposal Details Date: [DATE] 15:51 Scanner: ON - Flutter - [PERSON_NAME] Statu…" at bounding box center [390, 130] width 153 height 380
click at [403, 177] on div "Hi, I'm [PERSON_NAME], a mobile developer with 8+ years of experience and a pas…" at bounding box center [390, 184] width 137 height 114
drag, startPoint x: 418, startPoint y: 158, endPoint x: 336, endPoint y: 156, distance: 81.9
click at [336, 156] on div "Hi, I'm [PERSON_NAME], a mobile developer with 8+ years of experience and a pas…" at bounding box center [390, 184] width 137 height 114
click at [526, 230] on div "We are seeking an experienced mobile app developer to create an application tha…" at bounding box center [543, 271] width 137 height 83
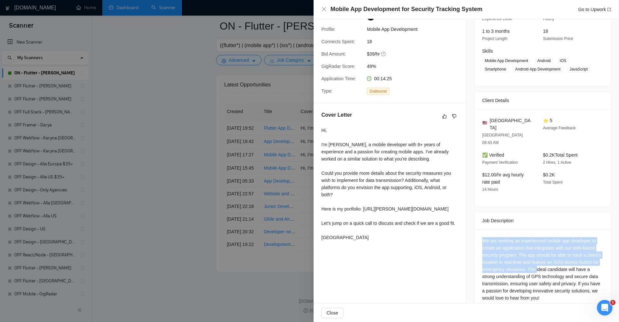
drag, startPoint x: 481, startPoint y: 220, endPoint x: 533, endPoint y: 255, distance: 62.8
click at [533, 255] on div "We are seeking an experienced mobile app developer to create an application tha…" at bounding box center [543, 271] width 137 height 83
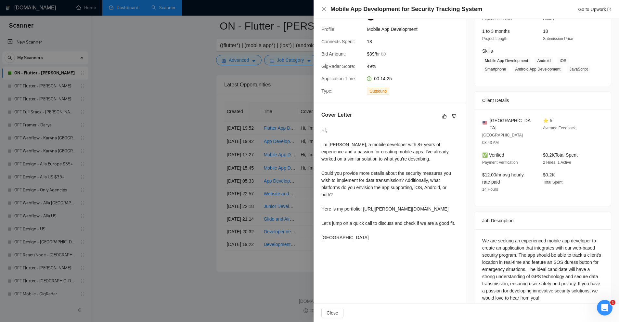
click at [551, 273] on div "We are seeking an experienced mobile app developer to create an application tha…" at bounding box center [542, 269] width 121 height 64
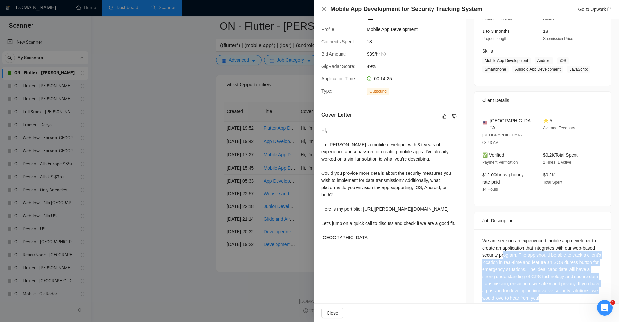
drag, startPoint x: 566, startPoint y: 285, endPoint x: 498, endPoint y: 234, distance: 84.8
click at [499, 237] on div "We are seeking an experienced mobile app developer to create an application tha…" at bounding box center [542, 269] width 121 height 64
click at [497, 237] on div "We are seeking an experienced mobile app developer to create an application tha…" at bounding box center [542, 269] width 121 height 64
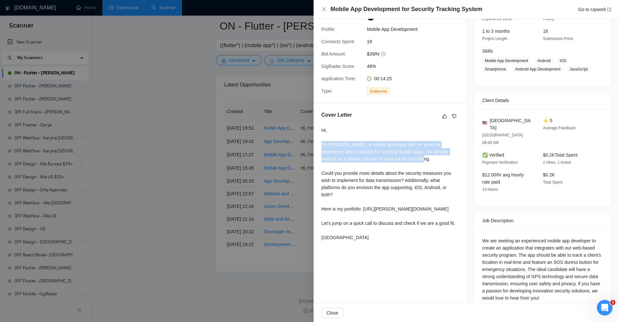
drag, startPoint x: 321, startPoint y: 141, endPoint x: 445, endPoint y: 167, distance: 126.6
click at [445, 168] on div "Cover Letter Hi, I'm [PERSON_NAME], a mobile developer with 8+ years of experie…" at bounding box center [390, 177] width 152 height 148
click at [442, 165] on div "Hi, I'm [PERSON_NAME], a mobile developer with 8+ years of experience and a pas…" at bounding box center [390, 184] width 137 height 114
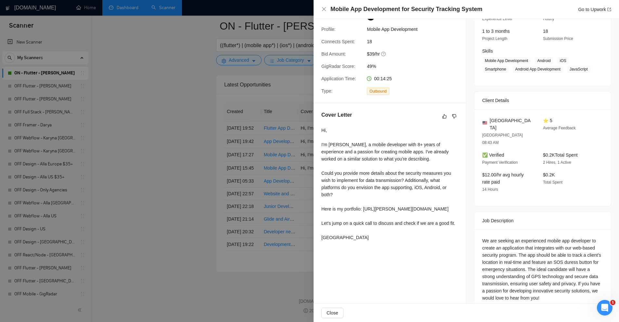
click at [482, 237] on div "We are seeking an experienced mobile app developer to create an application tha…" at bounding box center [542, 269] width 121 height 64
drag, startPoint x: 536, startPoint y: 245, endPoint x: 575, endPoint y: 250, distance: 39.7
click at [580, 249] on div "We are seeking an experienced mobile app developer to create an application tha…" at bounding box center [542, 269] width 121 height 64
click at [556, 255] on div "We are seeking an experienced mobile app developer to create an application tha…" at bounding box center [542, 269] width 121 height 64
drag, startPoint x: 573, startPoint y: 242, endPoint x: 596, endPoint y: 259, distance: 28.7
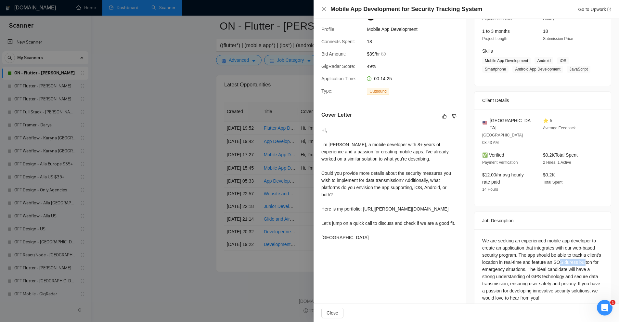
click at [584, 247] on div "We are seeking an experienced mobile app developer to create an application tha…" at bounding box center [542, 269] width 121 height 64
click at [596, 260] on div "We are seeking an experienced mobile app developer to create an application tha…" at bounding box center [542, 269] width 121 height 64
drag, startPoint x: 503, startPoint y: 250, endPoint x: 576, endPoint y: 254, distance: 73.3
click at [574, 253] on div "We are seeking an experienced mobile app developer to create an application tha…" at bounding box center [542, 269] width 121 height 64
click at [523, 281] on div "We are seeking an experienced mobile app developer to create an application tha…" at bounding box center [542, 269] width 121 height 64
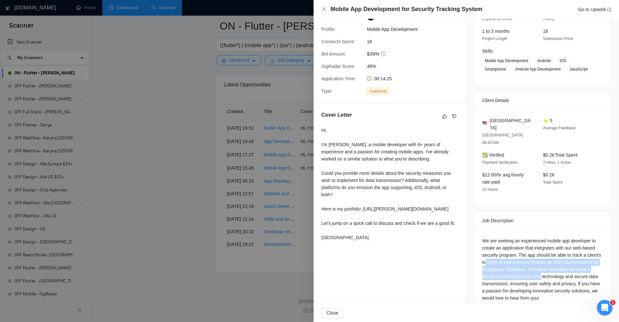
drag, startPoint x: 549, startPoint y: 264, endPoint x: 509, endPoint y: 253, distance: 41.7
click at [561, 267] on div "We are seeking an experienced mobile app developer to create an application tha…" at bounding box center [542, 269] width 121 height 64
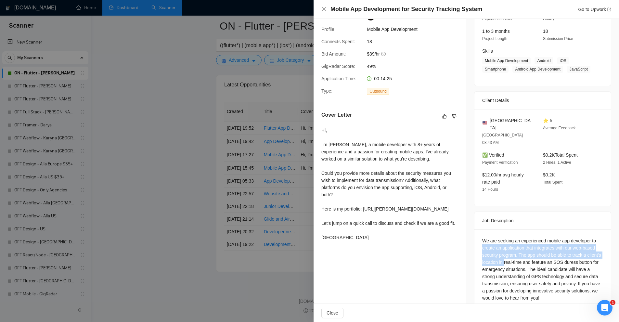
click at [534, 259] on div "We are seeking an experienced mobile app developer to create an application tha…" at bounding box center [543, 271] width 137 height 83
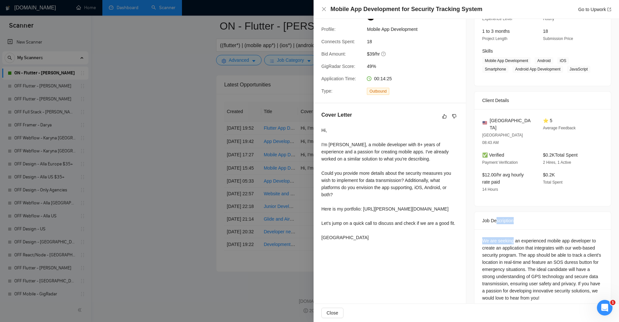
click at [525, 235] on div "Job Description We are seeking an experienced mobile app developer to create an…" at bounding box center [542, 262] width 137 height 101
click at [576, 243] on div "We are seeking an experienced mobile app developer to create an application tha…" at bounding box center [542, 269] width 121 height 64
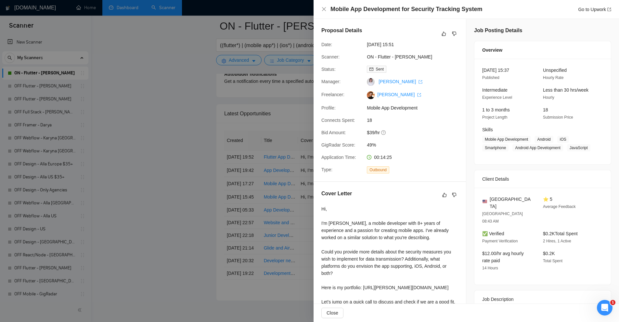
scroll to position [79, 0]
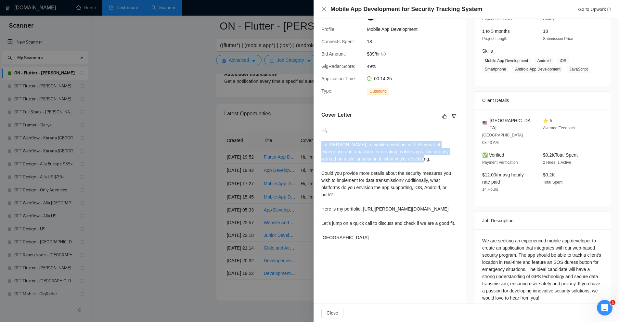
drag, startPoint x: 322, startPoint y: 141, endPoint x: 436, endPoint y: 165, distance: 116.8
click at [436, 165] on div "Cover Letter Hi, I'm [PERSON_NAME], a mobile developer with 8+ years of experie…" at bounding box center [390, 177] width 152 height 148
click at [436, 165] on div "Hi, I'm [PERSON_NAME], a mobile developer with 8+ years of experience and a pas…" at bounding box center [390, 184] width 137 height 114
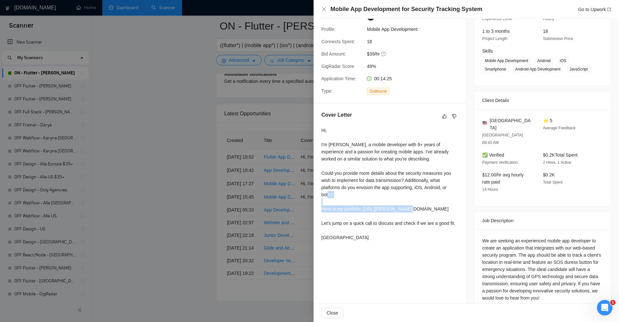
drag, startPoint x: 338, startPoint y: 216, endPoint x: 392, endPoint y: 216, distance: 53.6
click at [392, 216] on div "Cover Letter Hi, I'm [PERSON_NAME], a mobile developer with 8+ years of experie…" at bounding box center [390, 177] width 152 height 148
click at [392, 216] on div "Hi, I'm [PERSON_NAME], a mobile developer with 8+ years of experience and a pas…" at bounding box center [390, 184] width 137 height 114
click at [267, 74] on div at bounding box center [309, 161] width 619 height 322
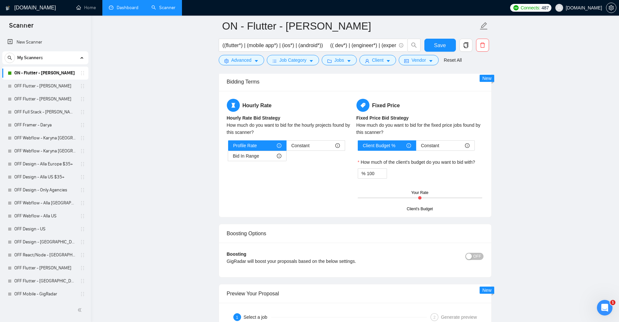
scroll to position [840, 0]
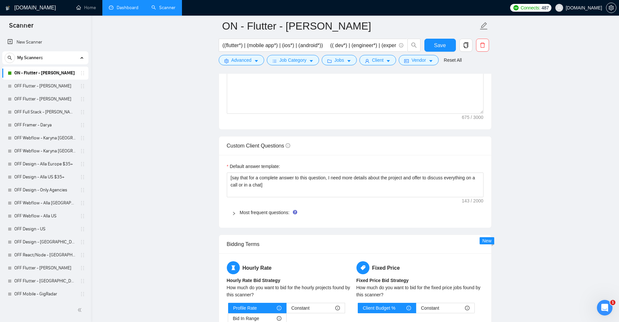
click at [266, 224] on div "Default answer template: [say that for a complete answer to this question, I ne…" at bounding box center [355, 191] width 272 height 73
click at [270, 218] on div "Most frequent questions:" at bounding box center [355, 212] width 257 height 15
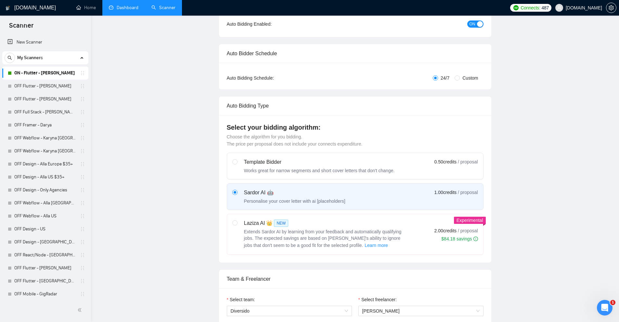
scroll to position [0, 0]
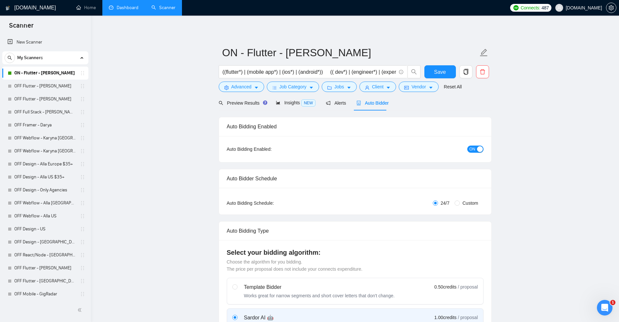
click at [325, 81] on div "((flutter*) | (mobile app*) | (ios*) | (android*)) (( dev*) | (engineer*) | (ex…" at bounding box center [320, 73] width 205 height 16
drag, startPoint x: 332, startPoint y: 83, endPoint x: 353, endPoint y: 104, distance: 29.9
click at [332, 83] on button "Jobs" at bounding box center [339, 87] width 35 height 10
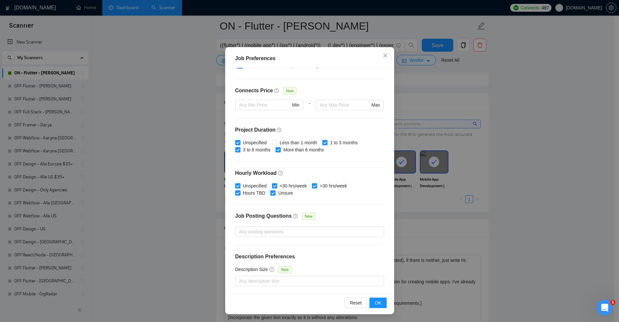
scroll to position [650, 0]
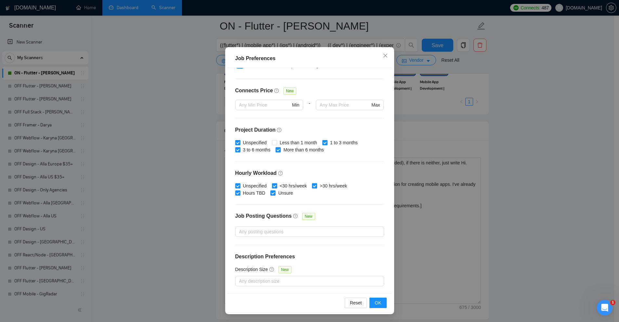
click at [434, 148] on div "Job Preferences Budget Project Type All Fixed Price Hourly Rate Fixed Price Bud…" at bounding box center [309, 161] width 619 height 322
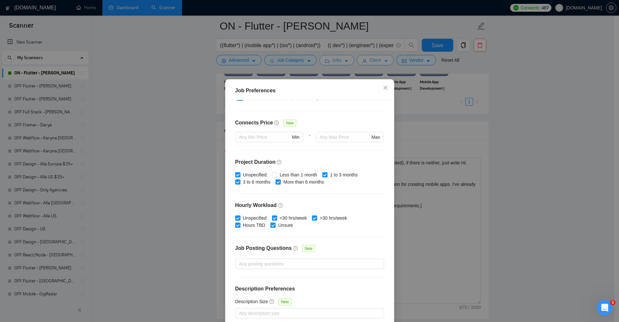
scroll to position [0, 0]
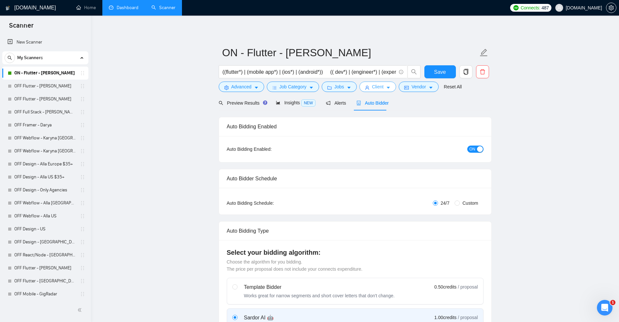
click at [391, 91] on button "Client" at bounding box center [378, 87] width 37 height 10
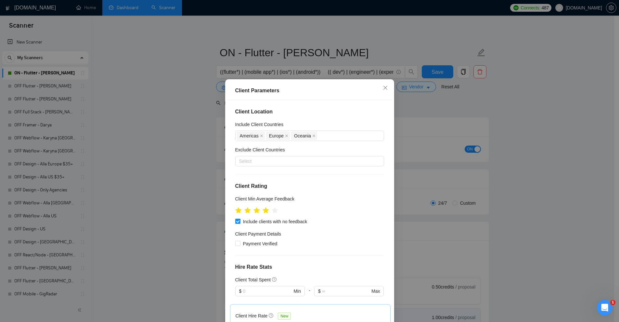
click at [210, 43] on div "Client Parameters Client Location Include Client Countries [GEOGRAPHIC_DATA] [G…" at bounding box center [309, 161] width 619 height 322
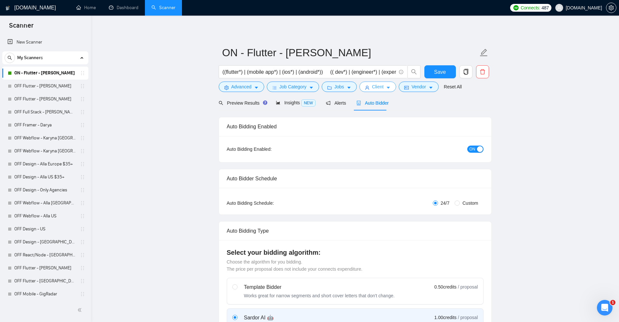
click at [381, 84] on span "Client" at bounding box center [378, 86] width 12 height 7
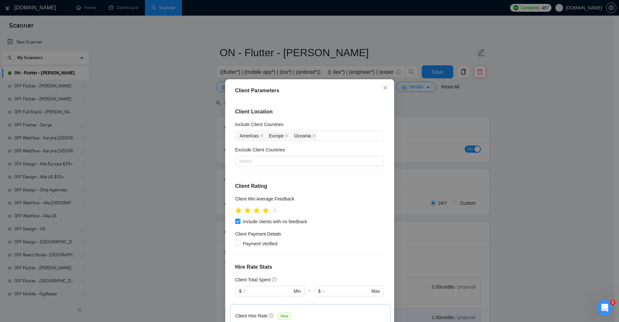
scroll to position [130, 0]
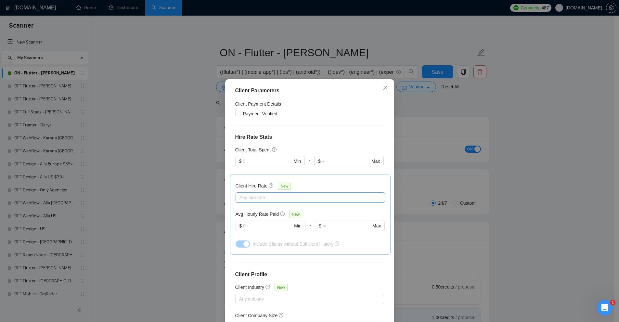
click at [247, 195] on div at bounding box center [307, 198] width 140 height 8
click at [253, 231] on span "High Rates" at bounding box center [256, 230] width 22 height 5
click at [242, 231] on input "High Rates" at bounding box center [239, 230] width 5 height 5
checkbox input "true"
click at [247, 244] on span "Max Rates" at bounding box center [256, 241] width 22 height 5
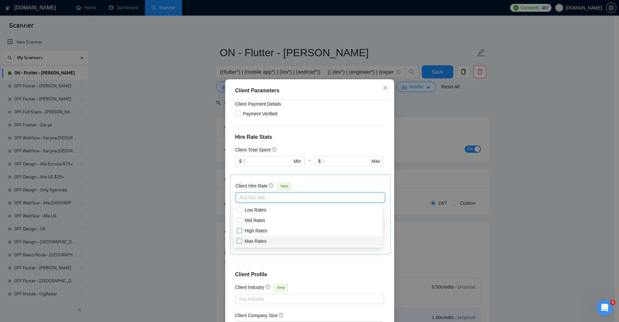
click at [242, 243] on input "Max Rates" at bounding box center [239, 241] width 5 height 5
checkbox input "true"
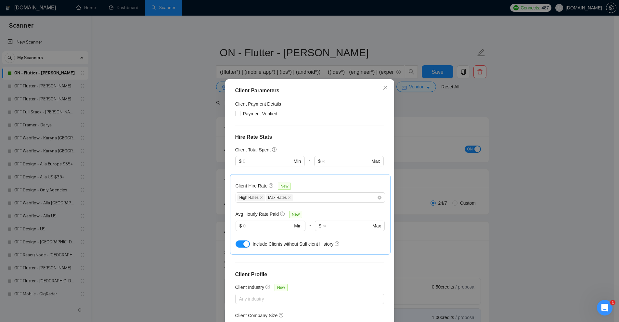
click at [261, 173] on div at bounding box center [270, 170] width 70 height 8
drag, startPoint x: 252, startPoint y: 244, endPoint x: 327, endPoint y: 247, distance: 75.5
click at [327, 247] on div "Include Clients without Sufficient History" at bounding box center [311, 244] width 150 height 10
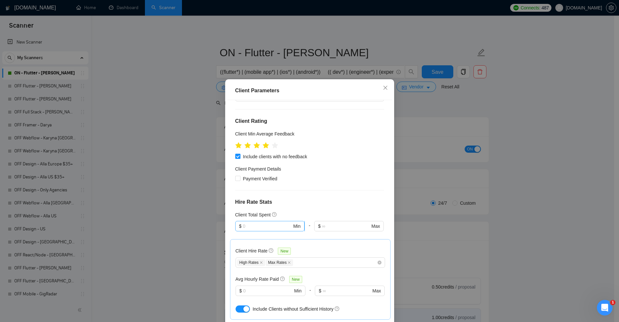
click at [268, 223] on input "text" at bounding box center [267, 226] width 49 height 7
type input "5000"
click at [298, 207] on div "Client Location Include Client Countries [GEOGRAPHIC_DATA] [GEOGRAPHIC_DATA] [G…" at bounding box center [310, 213] width 165 height 226
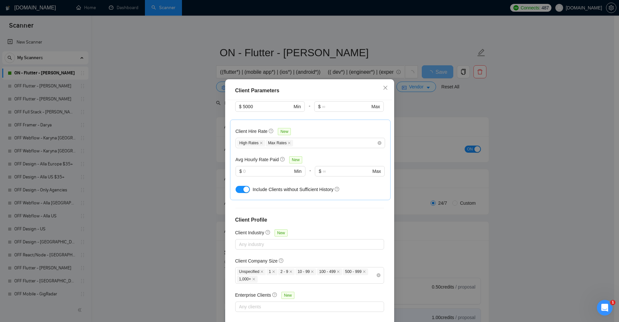
click at [239, 186] on button "button" at bounding box center [243, 189] width 14 height 7
click at [253, 169] on input "text" at bounding box center [267, 171] width 49 height 7
type input "20"
drag, startPoint x: 229, startPoint y: 154, endPoint x: 265, endPoint y: 156, distance: 35.5
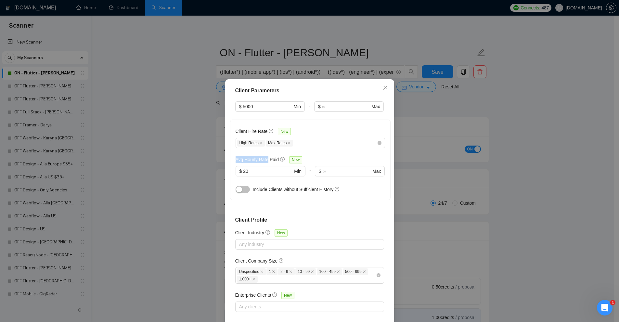
click at [265, 156] on div "Client Hire Rate New High Rates Max Rates Avg Hourly Rate Paid New 20 $ 20 Min …" at bounding box center [310, 160] width 161 height 81
click at [533, 154] on div "Client Parameters Client Location Include Client Countries [GEOGRAPHIC_DATA] [G…" at bounding box center [309, 161] width 619 height 322
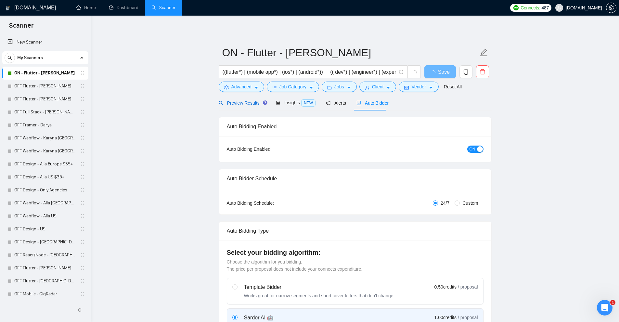
click at [242, 102] on span "Preview Results" at bounding box center [242, 102] width 47 height 5
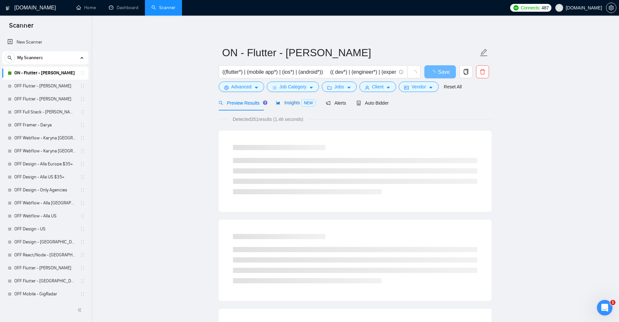
click at [287, 100] on span "Insights NEW" at bounding box center [296, 102] width 40 height 5
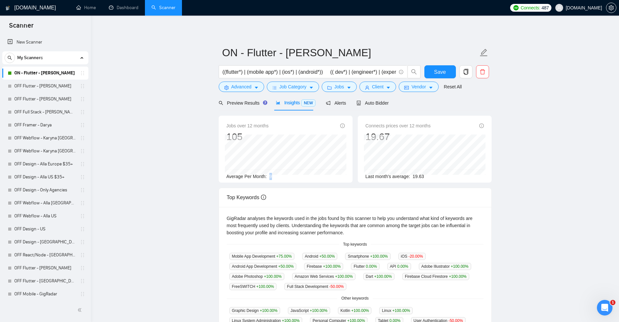
click at [275, 174] on div "Average Per Month: 9" at bounding box center [286, 176] width 118 height 7
click at [244, 101] on span "Preview Results" at bounding box center [242, 102] width 47 height 5
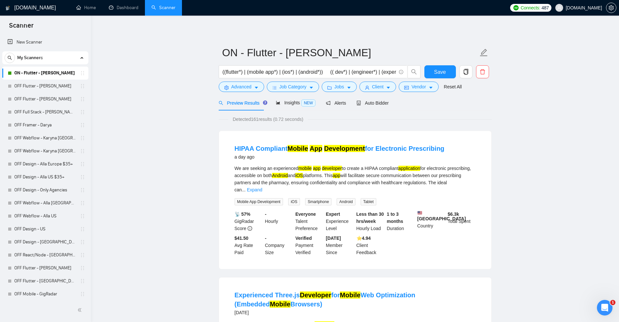
click at [462, 186] on div "We are seeking an experienced mobile app developer to create a HIPAA compliant …" at bounding box center [355, 185] width 241 height 41
click at [262, 187] on link "Expand" at bounding box center [254, 189] width 15 height 5
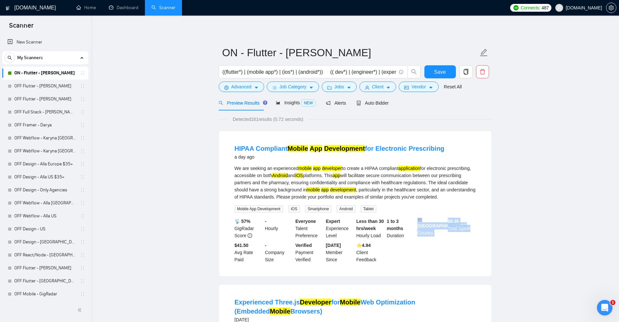
drag, startPoint x: 447, startPoint y: 218, endPoint x: 471, endPoint y: 237, distance: 30.6
click at [471, 237] on div "📡 57% GigRadar Score - Hourly Everyone Talent Preference Expert Experience Leve…" at bounding box center [355, 241] width 244 height 46
click at [471, 234] on div "$ 6.3k Total Spent" at bounding box center [462, 228] width 31 height 21
click at [456, 222] on b "$ 6.3k" at bounding box center [453, 221] width 11 height 5
drag, startPoint x: 447, startPoint y: 219, endPoint x: 465, endPoint y: 217, distance: 17.7
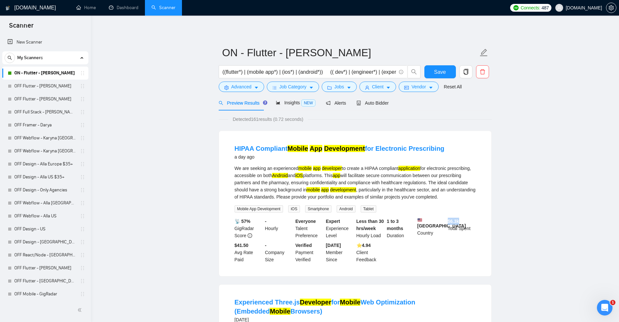
click at [465, 218] on div "$ 6.3k Total Spent" at bounding box center [462, 228] width 31 height 21
drag, startPoint x: 262, startPoint y: 215, endPoint x: 285, endPoint y: 232, distance: 29.5
click at [285, 232] on li "HIPAA Compliant Mobile App Development for Electronic Prescribing a day ago We …" at bounding box center [355, 204] width 257 height 130
click at [280, 230] on div "- Hourly" at bounding box center [279, 228] width 31 height 21
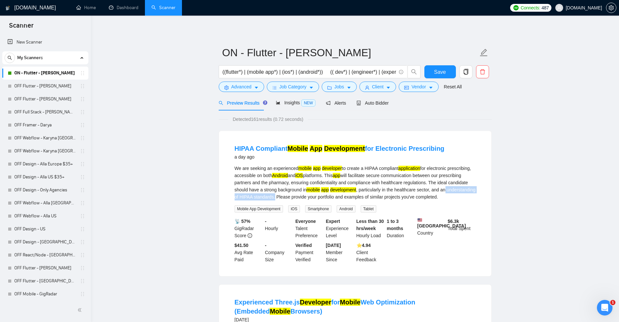
drag, startPoint x: 309, startPoint y: 194, endPoint x: 481, endPoint y: 193, distance: 172.3
click at [481, 193] on li "HIPAA Compliant Mobile App Development for Electronic Prescribing a day ago We …" at bounding box center [355, 204] width 257 height 130
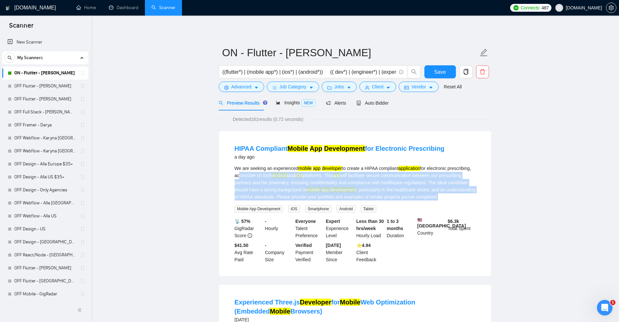
drag, startPoint x: 348, startPoint y: 187, endPoint x: 221, endPoint y: 168, distance: 128.5
click at [235, 172] on li "HIPAA Compliant Mobile App Development for Electronic Prescribing a day ago We …" at bounding box center [355, 204] width 257 height 130
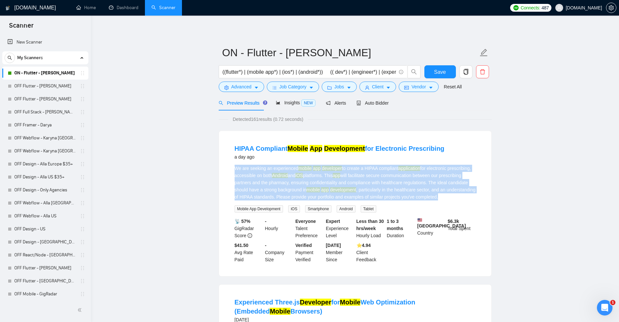
click at [246, 175] on div "We are seeking an experienced mobile app developer to create a HIPAA compliant …" at bounding box center [355, 183] width 241 height 36
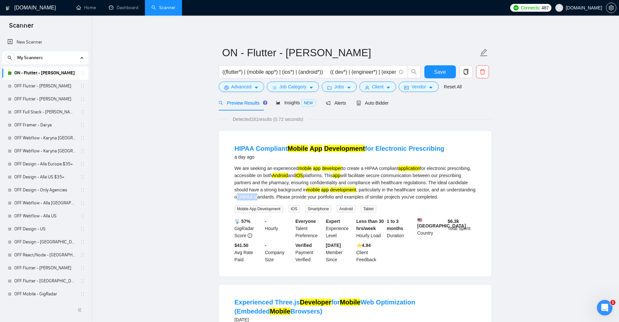
drag, startPoint x: 268, startPoint y: 196, endPoint x: 289, endPoint y: 196, distance: 20.5
click at [289, 196] on div "We are seeking an experienced mobile app developer to create a HIPAA compliant …" at bounding box center [355, 183] width 241 height 36
drag, startPoint x: 224, startPoint y: 142, endPoint x: 305, endPoint y: 138, distance: 80.7
click at [305, 138] on div "HIPAA Compliant Mobile App Development for Electronic Prescribing a day ago We …" at bounding box center [355, 203] width 272 height 145
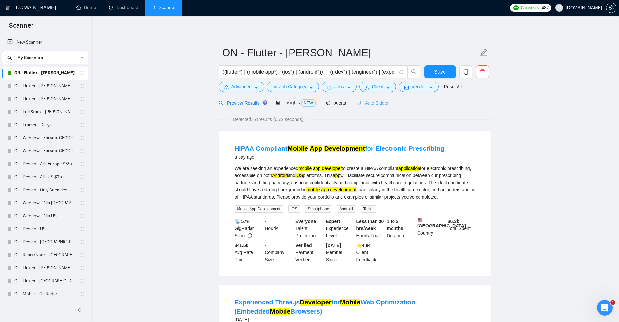
click at [383, 98] on div "Auto Bidder" at bounding box center [373, 102] width 32 height 15
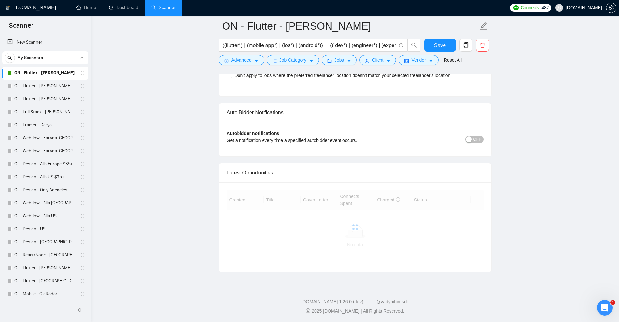
scroll to position [1584, 0]
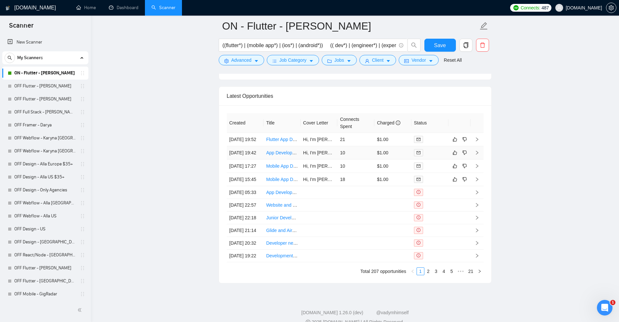
click at [373, 155] on td "10" at bounding box center [355, 152] width 37 height 13
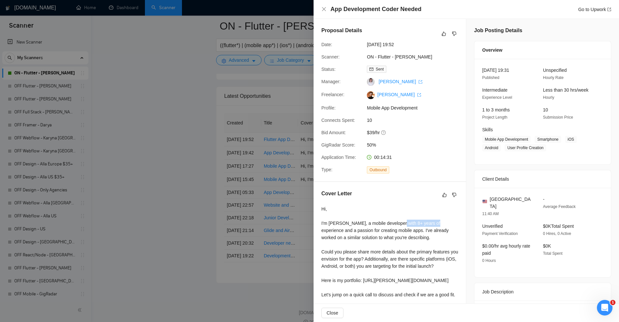
drag, startPoint x: 397, startPoint y: 222, endPoint x: 431, endPoint y: 228, distance: 35.2
click at [431, 225] on div "Hi, I'm [PERSON_NAME], a mobile developer with 8+ years of experience and a pas…" at bounding box center [390, 258] width 137 height 107
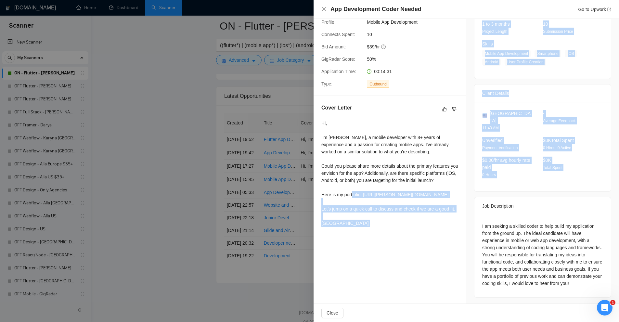
drag, startPoint x: 372, startPoint y: 198, endPoint x: 466, endPoint y: 189, distance: 94.4
click at [466, 189] on div "Proposal Details Date: [DATE] 19:52 Scanner: ON - Flutter - [PERSON_NAME] Statu…" at bounding box center [467, 119] width 306 height 373
click at [384, 193] on div "Hi, I'm [PERSON_NAME], a mobile developer with 8+ years of experience and a pas…" at bounding box center [390, 173] width 137 height 107
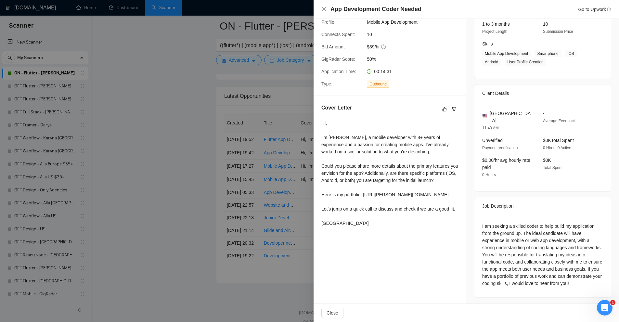
click at [443, 173] on div "Hi, I'm [PERSON_NAME], a mobile developer with 8+ years of experience and a pas…" at bounding box center [390, 173] width 137 height 107
click at [382, 155] on div "Hi, I'm [PERSON_NAME], a mobile developer with 8+ years of experience and a pas…" at bounding box center [390, 173] width 137 height 107
click at [409, 167] on div "Hi, I'm [PERSON_NAME], a mobile developer with 8+ years of experience and a pas…" at bounding box center [390, 173] width 137 height 107
click at [383, 152] on div "Hi, I'm [PERSON_NAME], a mobile developer with 8+ years of experience and a pas…" at bounding box center [390, 173] width 137 height 107
click at [251, 136] on div at bounding box center [309, 161] width 619 height 322
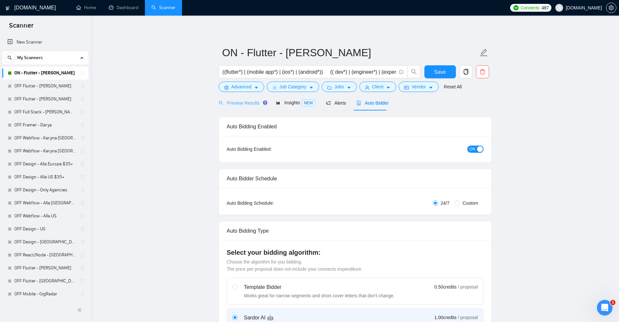
click at [245, 107] on div "Preview Results" at bounding box center [242, 102] width 47 height 15
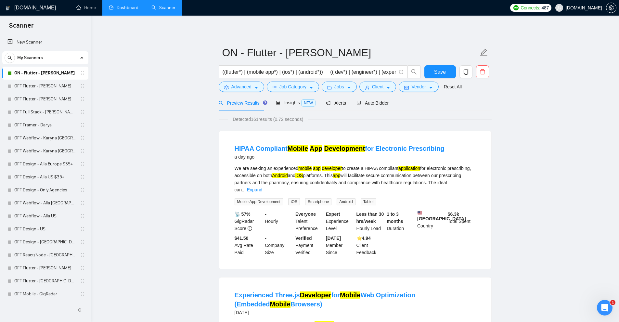
click at [117, 5] on link "Dashboard" at bounding box center [124, 8] width 30 height 6
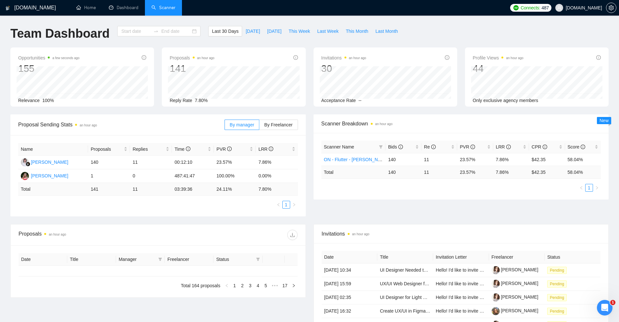
type input "[DATE]"
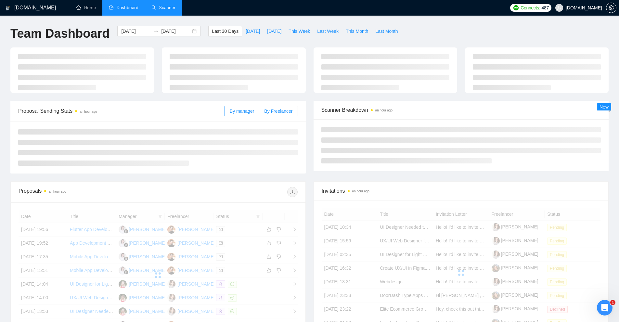
click at [282, 113] on span "By Freelancer" at bounding box center [278, 111] width 28 height 5
click at [259, 113] on input "By Freelancer" at bounding box center [259, 113] width 0 height 0
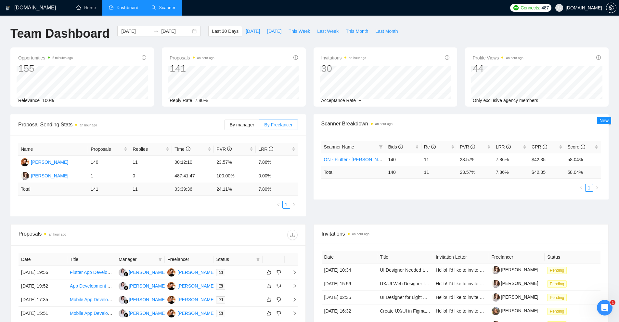
click at [164, 5] on link "Scanner" at bounding box center [164, 8] width 24 height 6
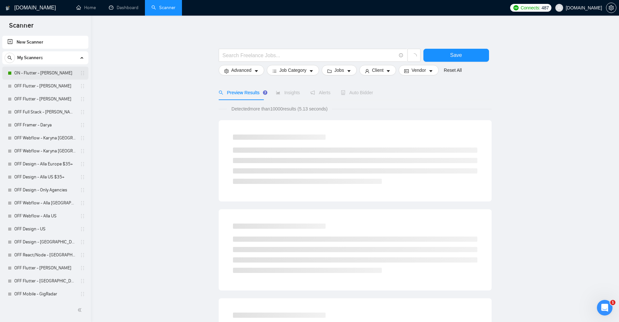
click at [33, 77] on link "ON - Flutter - [PERSON_NAME]" at bounding box center [45, 73] width 62 height 13
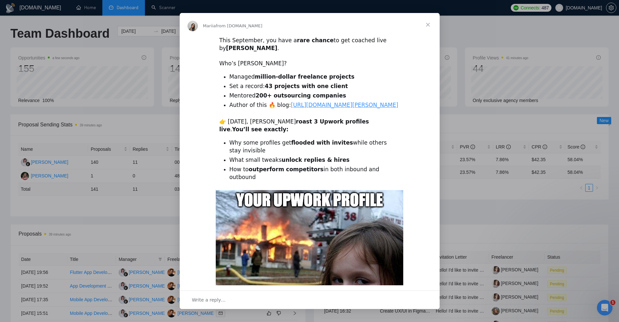
click at [145, 127] on div "Intercom messenger" at bounding box center [309, 161] width 619 height 322
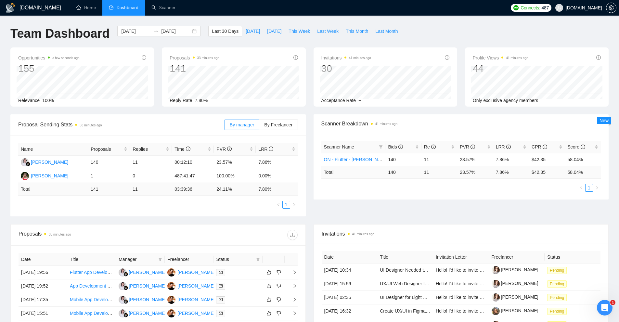
scroll to position [98, 0]
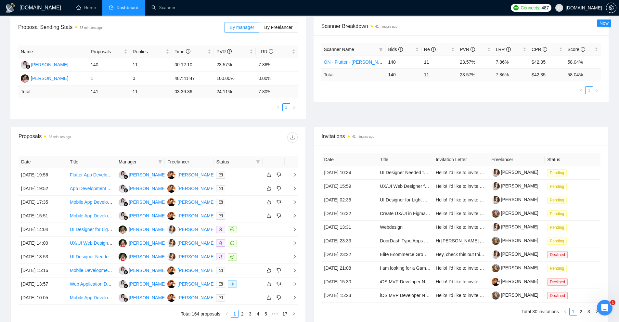
click at [278, 33] on div "By manager By Freelancer" at bounding box center [261, 27] width 73 height 21
click at [280, 29] on span "By Freelancer" at bounding box center [278, 27] width 28 height 5
click at [259, 29] on input "By Freelancer" at bounding box center [259, 29] width 0 height 0
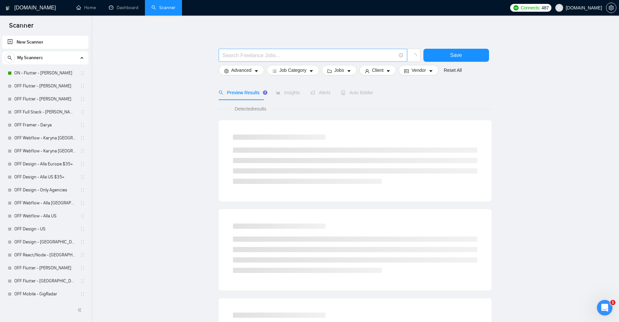
click at [253, 50] on span at bounding box center [313, 55] width 189 height 13
paste input "flutter"
drag, startPoint x: 239, startPoint y: 55, endPoint x: 212, endPoint y: 55, distance: 26.7
click at [212, 55] on main "flutter/* Save Advanced Job Category Jobs Client Vendor Reset All Preview Resul…" at bounding box center [355, 292] width 508 height 532
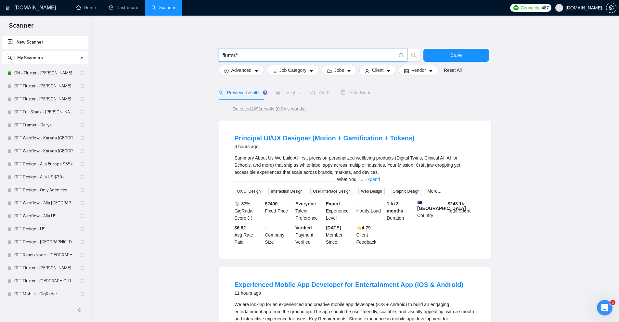
click at [245, 55] on input "flutter/*" at bounding box center [310, 55] width 174 height 8
type input "flutter/*"
click at [380, 177] on link "Expand" at bounding box center [372, 179] width 15 height 5
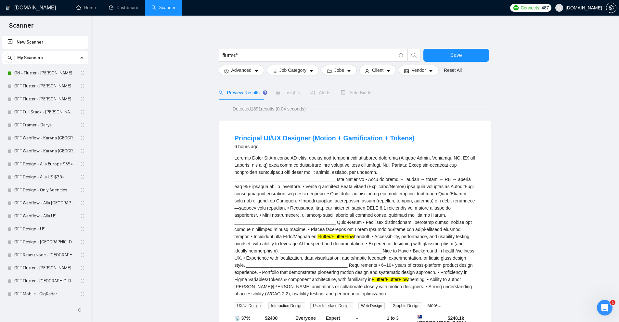
click at [319, 235] on div "Flutter/FlutterFlow handoff. • Accessibility, performance, and usability testin…" at bounding box center [355, 225] width 241 height 143
drag, startPoint x: 336, startPoint y: 227, endPoint x: 371, endPoint y: 230, distance: 35.3
click at [373, 229] on div "Flutter/FlutterFlow handoff. • Accessibility, performance, and usability testin…" at bounding box center [355, 225] width 241 height 143
click at [354, 234] on mark "Flutter/FlutterFlow" at bounding box center [336, 236] width 37 height 5
click at [347, 234] on mark "Flutter/FlutterFlow" at bounding box center [336, 236] width 37 height 5
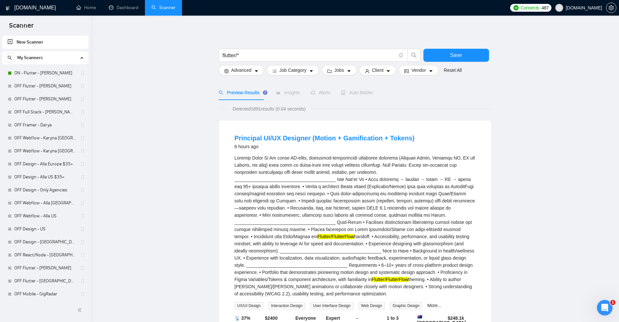
click at [361, 224] on div "Flutter/FlutterFlow handoff. • Accessibility, performance, and usability testin…" at bounding box center [355, 225] width 241 height 143
drag, startPoint x: 337, startPoint y: 230, endPoint x: 377, endPoint y: 229, distance: 40.0
click at [377, 229] on div "Flutter/FlutterFlow handoff. • Accessibility, performance, and usability testin…" at bounding box center [355, 225] width 241 height 143
click at [401, 261] on div "Flutter/FlutterFlow handoff. • Accessibility, performance, and usability testin…" at bounding box center [355, 225] width 241 height 143
drag, startPoint x: 358, startPoint y: 278, endPoint x: 416, endPoint y: 275, distance: 58.9
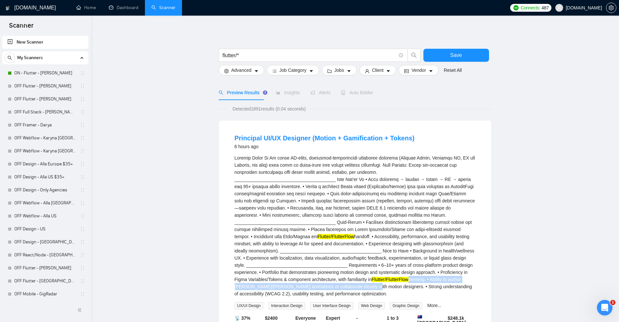
click at [414, 275] on div "Flutter/FlutterFlow handoff. • Accessibility, performance, and usability testin…" at bounding box center [355, 225] width 241 height 143
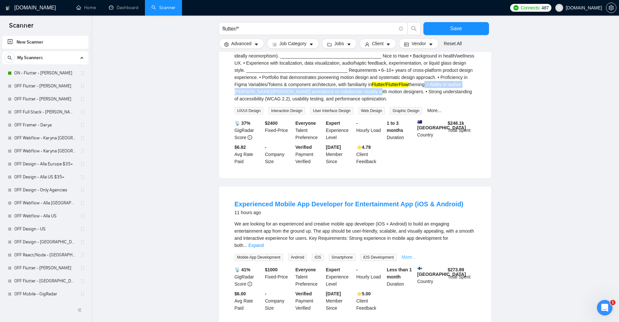
scroll to position [228, 0]
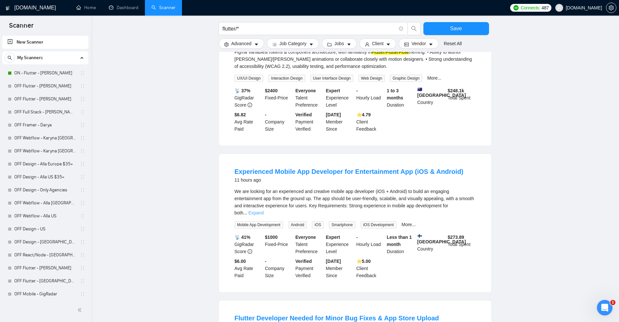
click at [264, 210] on link "Expand" at bounding box center [255, 212] width 15 height 5
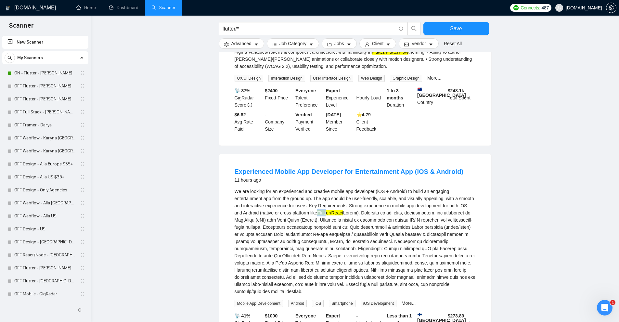
drag, startPoint x: 313, startPoint y: 204, endPoint x: 357, endPoint y: 212, distance: 44.3
click at [335, 202] on div "We are looking for an experienced and creative mobile app developer (iOS + Andr…" at bounding box center [355, 241] width 241 height 107
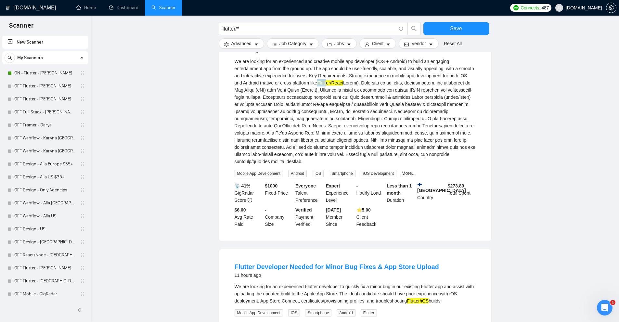
scroll to position [455, 0]
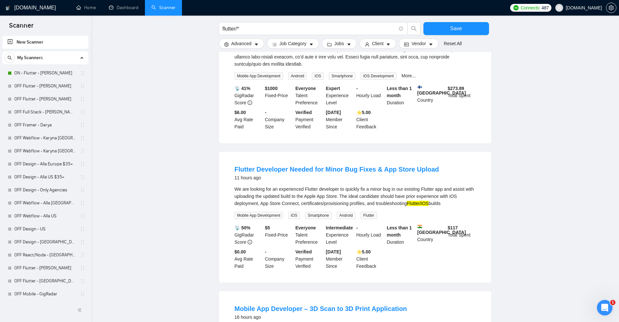
click at [451, 186] on div "We are looking for an experienced Flutter developer to quickly fix a minor bug …" at bounding box center [355, 196] width 241 height 21
drag, startPoint x: 411, startPoint y: 188, endPoint x: 431, endPoint y: 188, distance: 20.8
click at [431, 188] on div "We are looking for an experienced Flutter developer to quickly fix a minor bug …" at bounding box center [355, 196] width 241 height 21
click at [434, 188] on div "We are looking for an experienced Flutter developer to quickly fix a minor bug …" at bounding box center [355, 196] width 241 height 21
drag, startPoint x: 431, startPoint y: 185, endPoint x: 365, endPoint y: 181, distance: 66.1
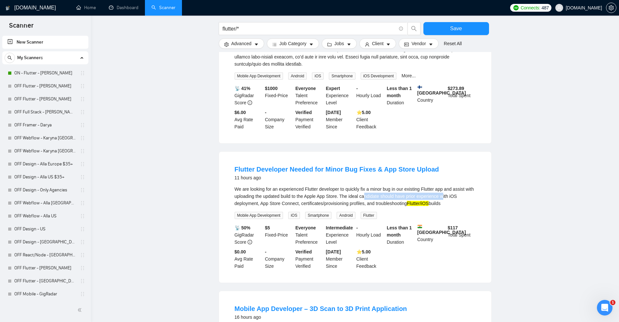
click at [365, 186] on div "We are looking for an experienced Flutter developer to quickly fix a minor bug …" at bounding box center [355, 196] width 241 height 21
drag, startPoint x: 398, startPoint y: 182, endPoint x: 417, endPoint y: 191, distance: 20.9
click at [398, 186] on div "We are looking for an experienced Flutter developer to quickly fix a minor bug …" at bounding box center [355, 196] width 241 height 21
click at [403, 188] on div "We are looking for an experienced Flutter developer to quickly fix a minor bug …" at bounding box center [355, 196] width 241 height 21
drag, startPoint x: 409, startPoint y: 188, endPoint x: 427, endPoint y: 187, distance: 17.3
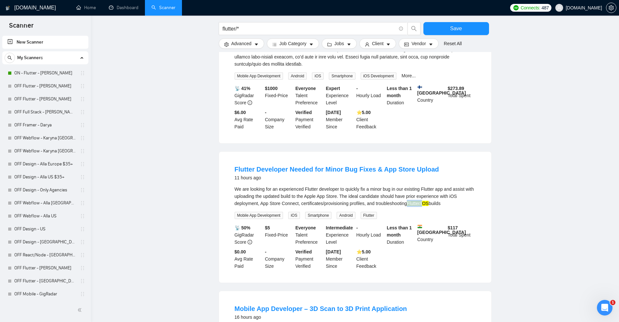
click at [427, 187] on div "We are looking for an experienced Flutter developer to quickly fix a minor bug …" at bounding box center [355, 196] width 241 height 21
click at [422, 201] on mark "Flutter/iOS" at bounding box center [418, 203] width 22 height 5
click at [426, 201] on mark "Flutter/iOS" at bounding box center [418, 203] width 22 height 5
drag, startPoint x: 409, startPoint y: 189, endPoint x: 425, endPoint y: 191, distance: 16.4
click at [425, 201] on mark "Flutter/iOS" at bounding box center [418, 203] width 22 height 5
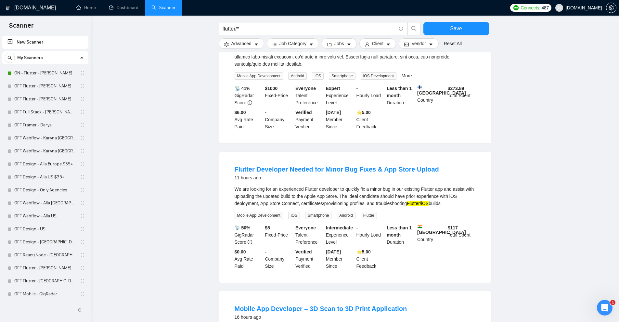
click at [429, 201] on mark "Flutter/iOS" at bounding box center [418, 203] width 22 height 5
drag, startPoint x: 423, startPoint y: 187, endPoint x: 410, endPoint y: 188, distance: 13.3
click at [410, 188] on div "We are looking for an experienced Flutter developer to quickly fix a minor bug …" at bounding box center [355, 196] width 241 height 21
click at [420, 193] on div "We are looking for an experienced Flutter developer to quickly fix a minor bug …" at bounding box center [355, 202] width 241 height 33
click at [408, 188] on div "We are looking for an experienced Flutter developer to quickly fix a minor bug …" at bounding box center [355, 196] width 241 height 21
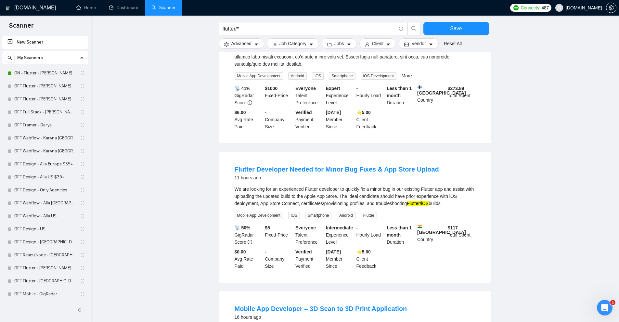
click at [429, 201] on mark "Flutter/iOS" at bounding box center [418, 203] width 22 height 5
drag, startPoint x: 432, startPoint y: 188, endPoint x: 410, endPoint y: 186, distance: 22.1
click at [410, 186] on div "We are looking for an experienced Flutter developer to quickly fix a minor bug …" at bounding box center [355, 196] width 241 height 21
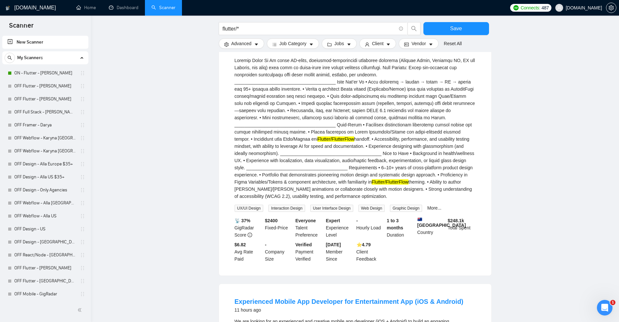
scroll to position [0, 0]
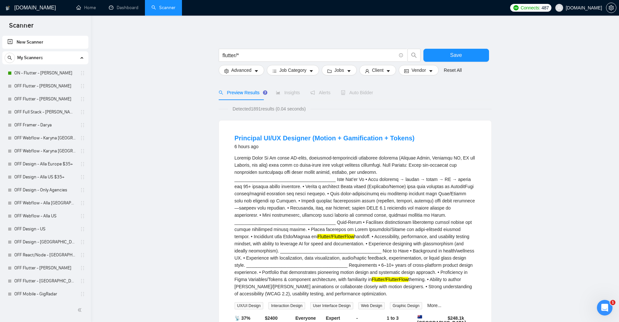
click at [385, 180] on div "Flutter/FlutterFlow handoff. • Accessibility, performance, and usability testin…" at bounding box center [355, 225] width 241 height 143
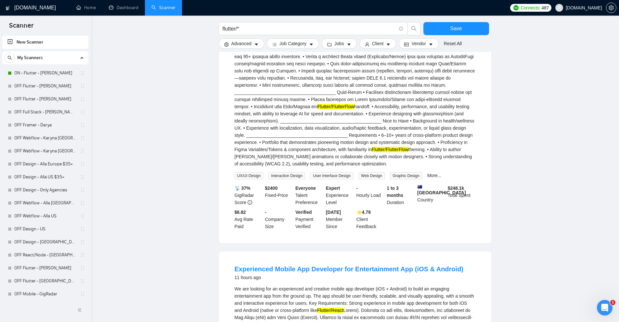
scroll to position [325, 0]
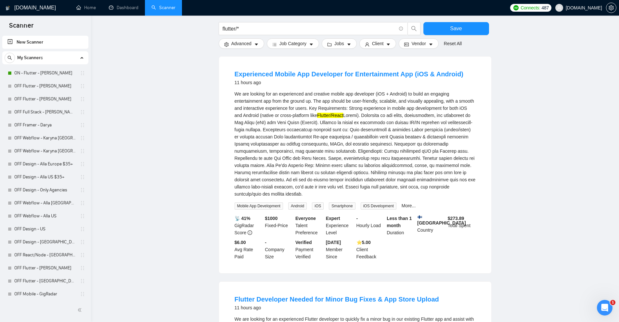
click at [325, 113] on mark "Flutter/React" at bounding box center [330, 115] width 26 height 5
click at [353, 107] on div "We are looking for an experienced and creative mobile app developer (iOS + Andr…" at bounding box center [355, 143] width 241 height 107
drag, startPoint x: 439, startPoint y: 121, endPoint x: 431, endPoint y: 124, distance: 8.9
click at [440, 121] on div "We are looking for an experienced and creative mobile app developer (iOS + Andr…" at bounding box center [355, 143] width 241 height 107
click at [376, 119] on div "We are looking for an experienced and creative mobile app developer (iOS + Andr…" at bounding box center [355, 143] width 241 height 107
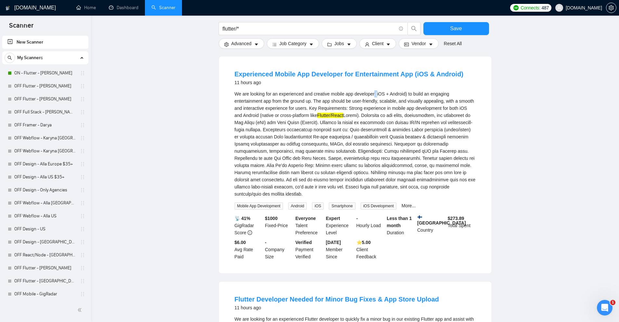
click at [376, 90] on div "We are looking for an experienced and creative mobile app developer (iOS + Andr…" at bounding box center [355, 143] width 241 height 107
click at [397, 126] on div "We are looking for an experienced and creative mobile app developer (iOS + Andr…" at bounding box center [355, 143] width 241 height 107
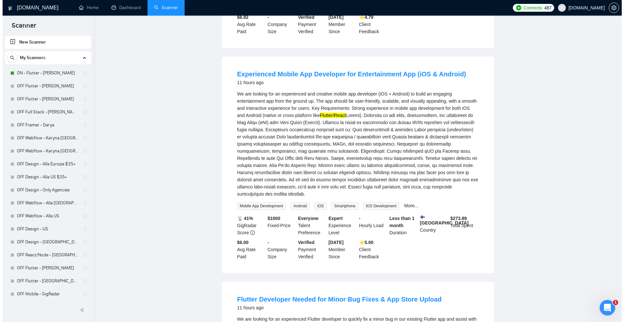
scroll to position [0, 0]
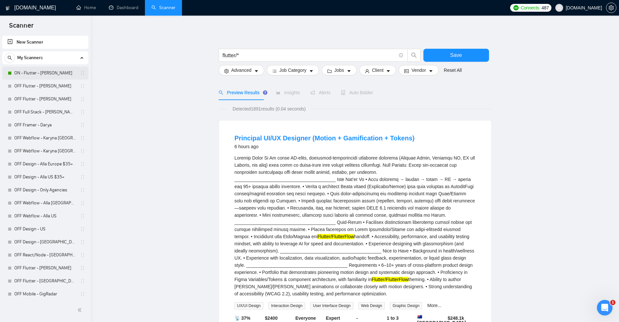
drag, startPoint x: 33, startPoint y: 73, endPoint x: 336, endPoint y: 36, distance: 305.8
click at [33, 73] on link "ON - Flutter - [PERSON_NAME]" at bounding box center [45, 73] width 62 height 13
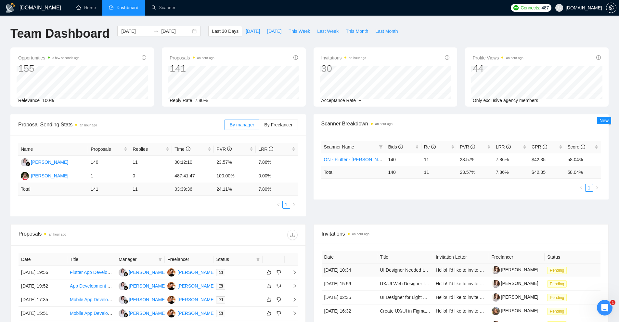
scroll to position [130, 0]
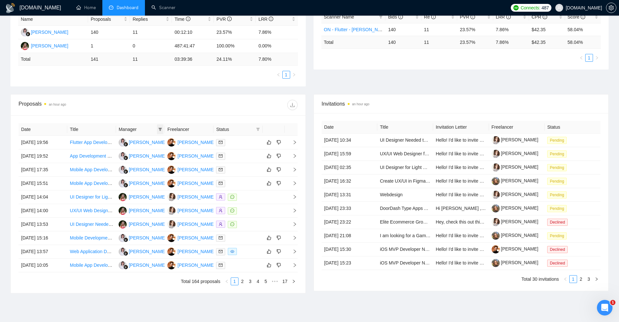
click at [164, 129] on span at bounding box center [160, 130] width 7 height 10
click at [125, 137] on li "Agnieszka Kowalczyk" at bounding box center [128, 142] width 59 height 10
checkbox input "true"
click at [154, 188] on span "OK" at bounding box center [150, 185] width 7 height 7
click at [253, 284] on link "3" at bounding box center [250, 281] width 7 height 7
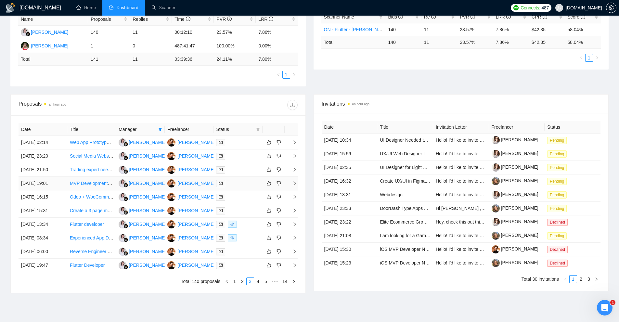
click at [239, 179] on td at bounding box center [238, 184] width 49 height 14
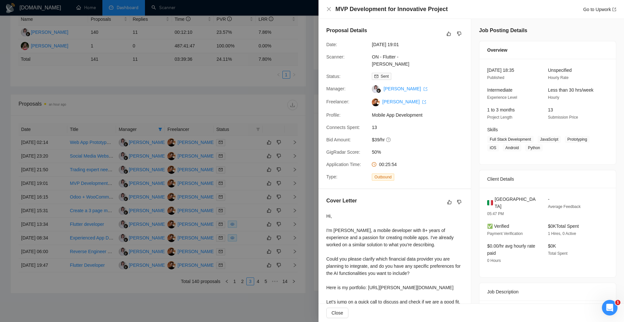
click at [224, 167] on div at bounding box center [312, 161] width 624 height 322
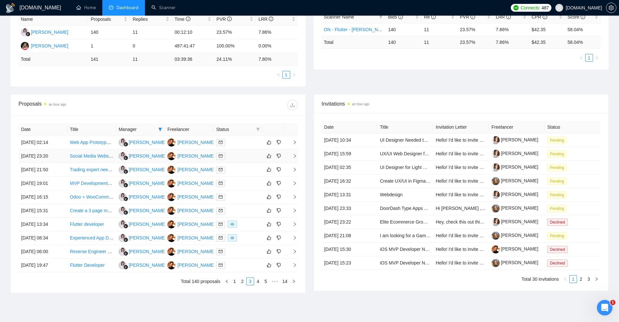
click at [241, 158] on div at bounding box center [238, 155] width 44 height 7
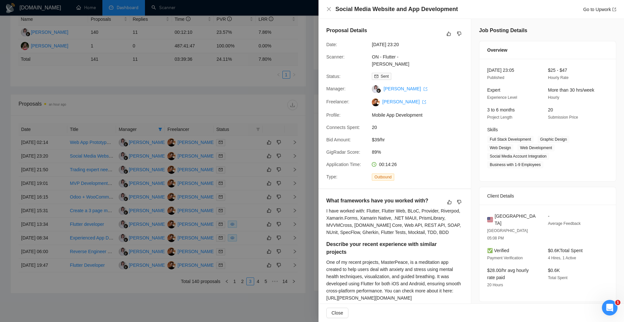
click at [249, 129] on div at bounding box center [312, 161] width 624 height 322
